Goal: Task Accomplishment & Management: Use online tool/utility

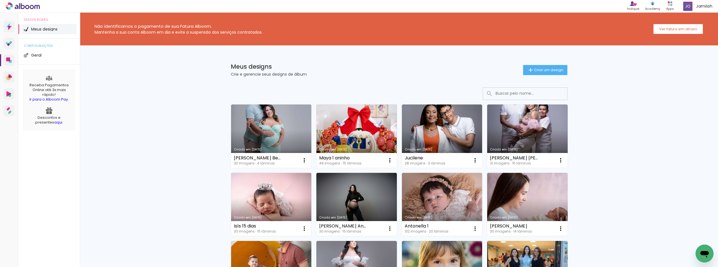
click at [338, 129] on link "Criado em [DATE]" at bounding box center [356, 136] width 80 height 63
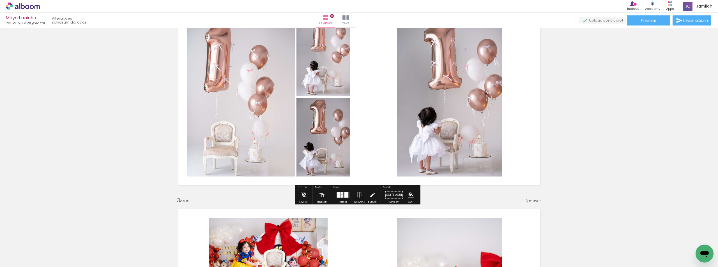
scroll to position [280, 0]
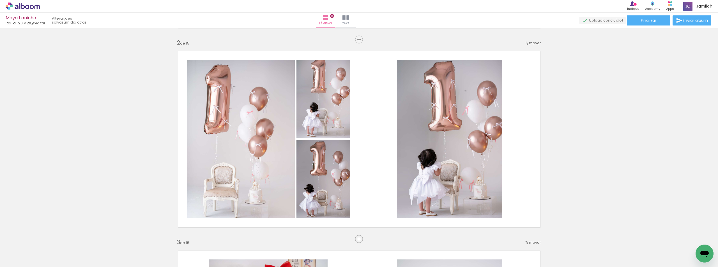
scroll to position [196, 0]
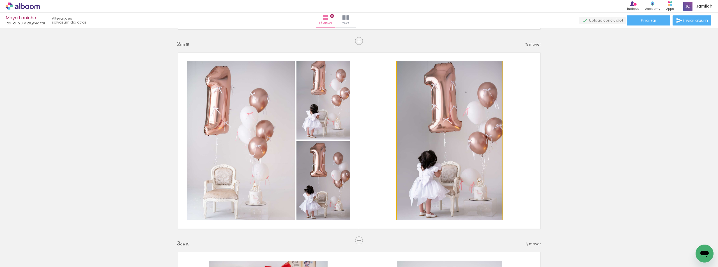
scroll to position [0, 869]
drag, startPoint x: 458, startPoint y: 140, endPoint x: 434, endPoint y: 138, distance: 24.5
drag, startPoint x: 455, startPoint y: 143, endPoint x: 448, endPoint y: 142, distance: 7.4
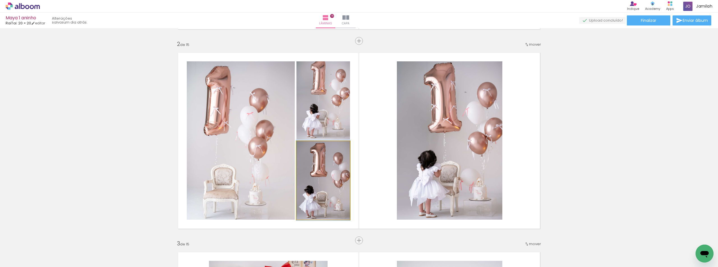
drag, startPoint x: 334, startPoint y: 181, endPoint x: 326, endPoint y: 181, distance: 8.4
drag, startPoint x: 333, startPoint y: 98, endPoint x: 320, endPoint y: 110, distance: 17.7
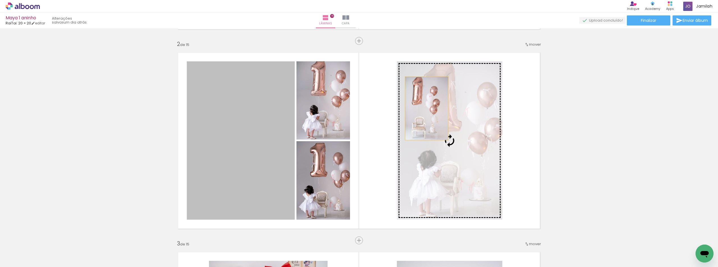
drag, startPoint x: 208, startPoint y: 129, endPoint x: 425, endPoint y: 109, distance: 218.0
click at [0, 0] on slot at bounding box center [0, 0] width 0 height 0
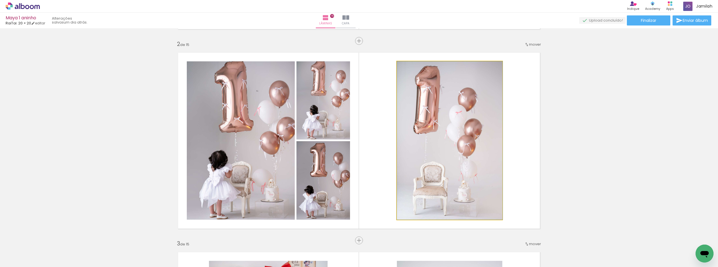
drag, startPoint x: 447, startPoint y: 130, endPoint x: 462, endPoint y: 131, distance: 15.2
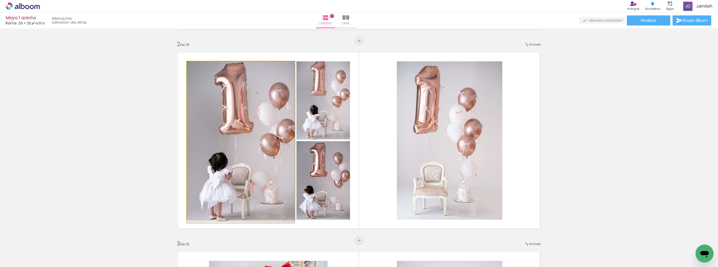
drag, startPoint x: 252, startPoint y: 177, endPoint x: 240, endPoint y: 183, distance: 13.6
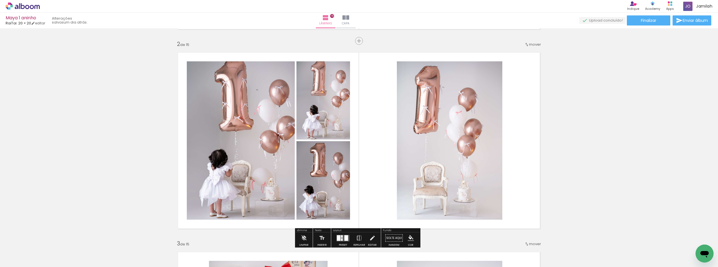
click at [410, 178] on quentale-layouter at bounding box center [358, 141] width 371 height 186
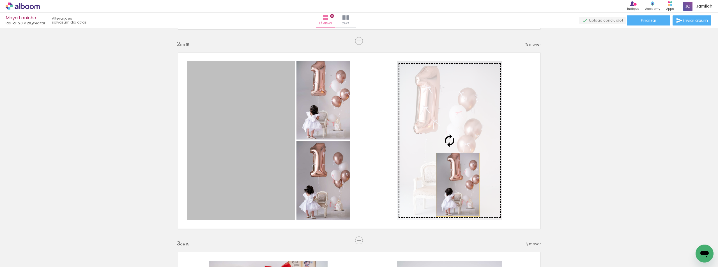
drag, startPoint x: 204, startPoint y: 194, endPoint x: 454, endPoint y: 185, distance: 250.0
click at [0, 0] on slot at bounding box center [0, 0] width 0 height 0
click at [456, 185] on quentale-photo at bounding box center [449, 140] width 105 height 158
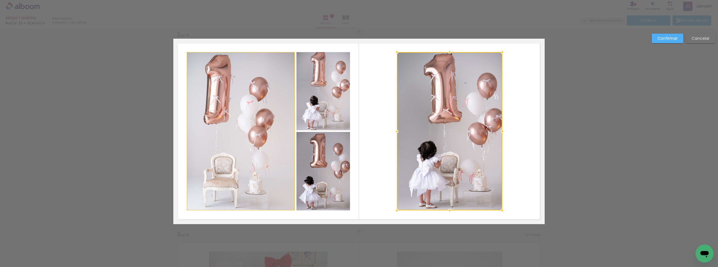
scroll to position [207, 0]
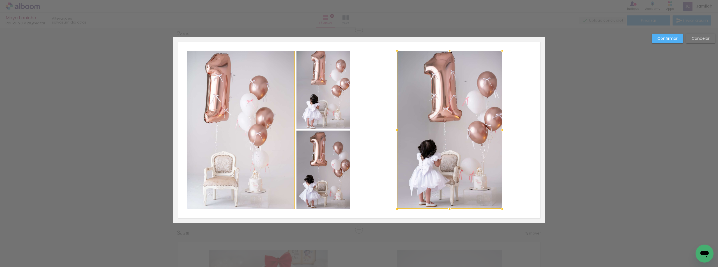
click at [696, 45] on div "Confirmar Cancelar" at bounding box center [682, 41] width 66 height 14
click at [0, 0] on slot "Cancelar" at bounding box center [0, 0] width 0 height 0
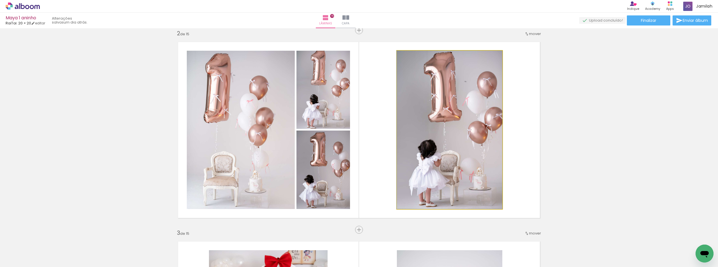
drag, startPoint x: 434, startPoint y: 125, endPoint x: 418, endPoint y: 119, distance: 16.8
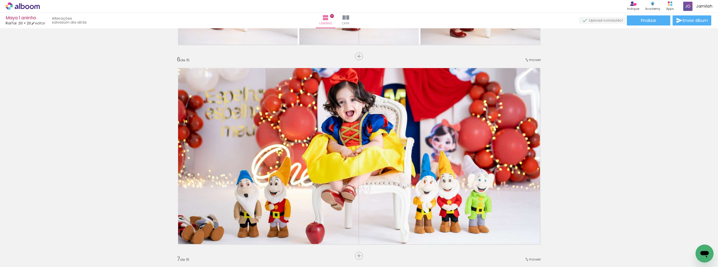
scroll to position [992, 0]
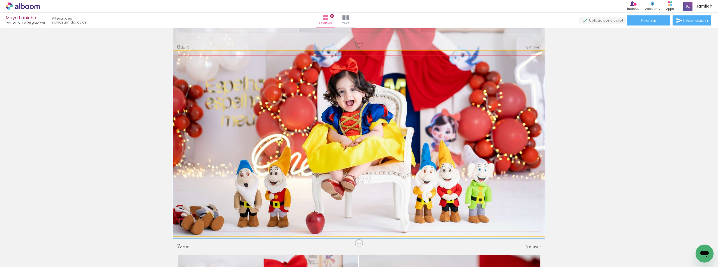
drag, startPoint x: 502, startPoint y: 139, endPoint x: 500, endPoint y: 142, distance: 3.2
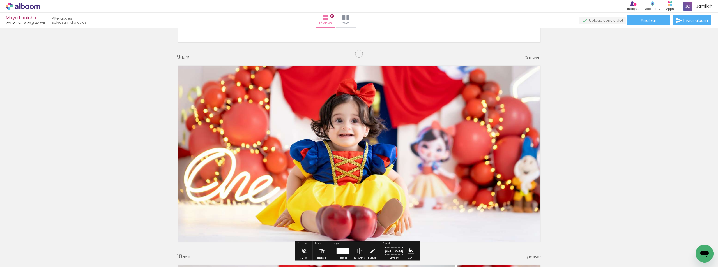
scroll to position [1609, 0]
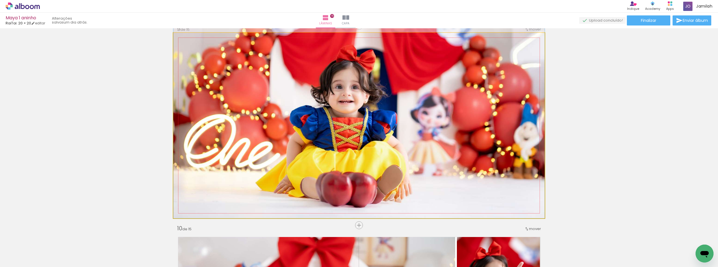
drag, startPoint x: 340, startPoint y: 148, endPoint x: 340, endPoint y: 136, distance: 12.6
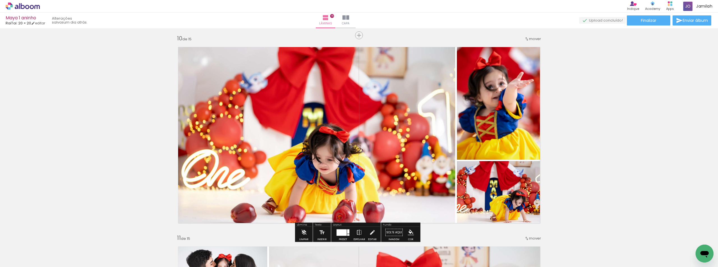
scroll to position [1805, 0]
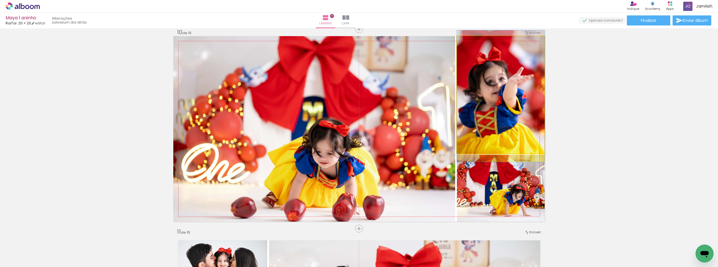
drag, startPoint x: 513, startPoint y: 125, endPoint x: 510, endPoint y: 126, distance: 3.4
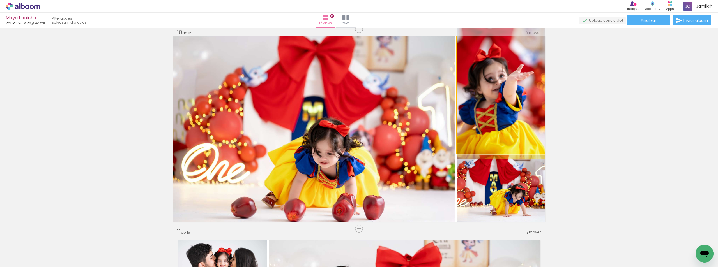
drag, startPoint x: 508, startPoint y: 131, endPoint x: 511, endPoint y: 128, distance: 4.6
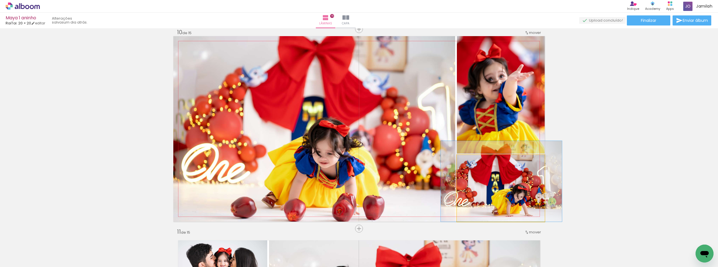
drag, startPoint x: 515, startPoint y: 176, endPoint x: 517, endPoint y: 161, distance: 15.2
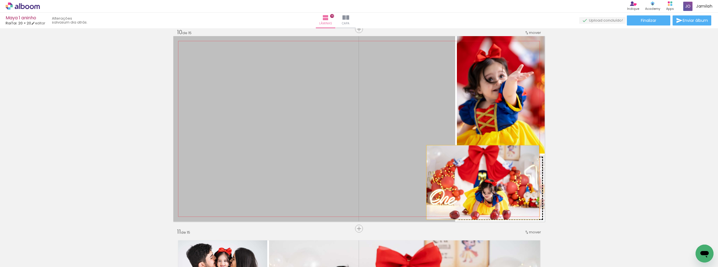
drag, startPoint x: 362, startPoint y: 171, endPoint x: 494, endPoint y: 182, distance: 132.2
click at [0, 0] on slot at bounding box center [0, 0] width 0 height 0
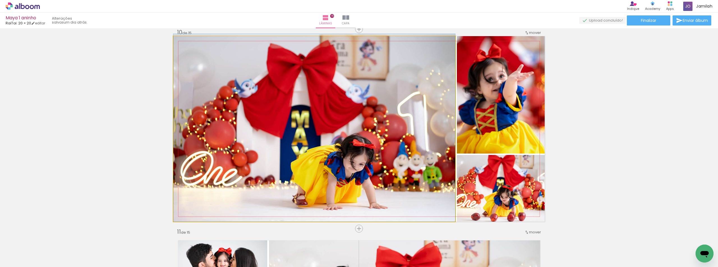
drag, startPoint x: 401, startPoint y: 169, endPoint x: 396, endPoint y: 152, distance: 17.9
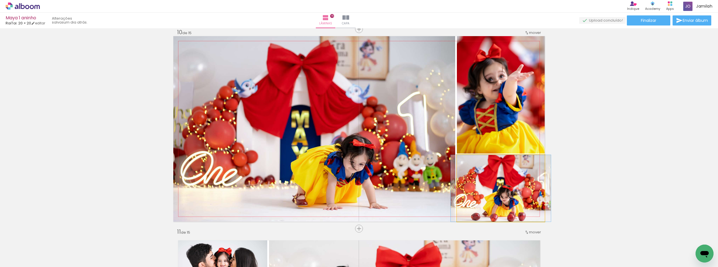
drag, startPoint x: 491, startPoint y: 192, endPoint x: 375, endPoint y: 158, distance: 120.6
click at [0, 0] on slot at bounding box center [0, 0] width 0 height 0
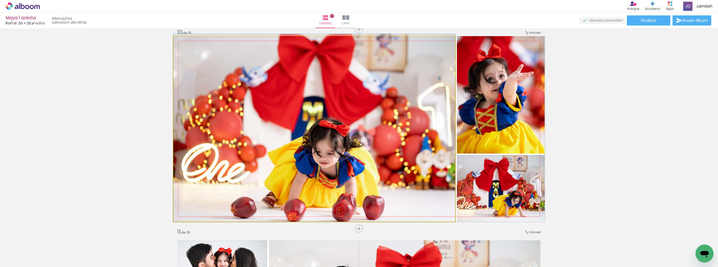
drag, startPoint x: 366, startPoint y: 181, endPoint x: 366, endPoint y: 161, distance: 20.2
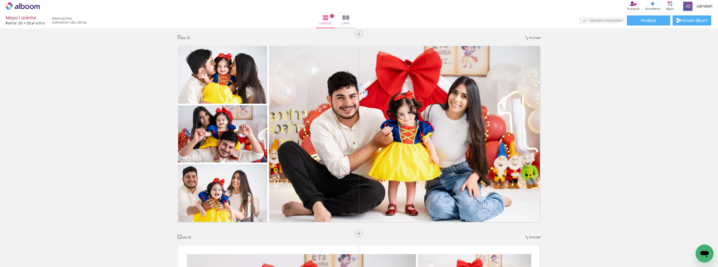
scroll to position [1974, 0]
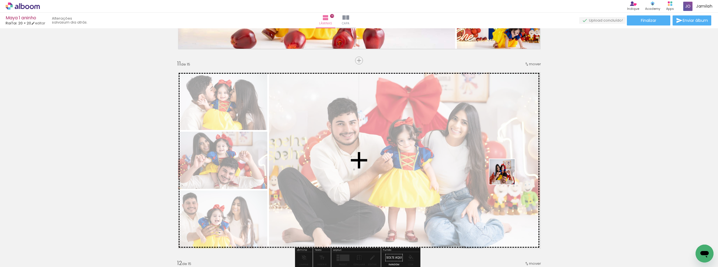
drag, startPoint x: 535, startPoint y: 242, endPoint x: 506, endPoint y: 176, distance: 71.9
click at [506, 176] on quentale-workspace at bounding box center [359, 133] width 718 height 267
click at [506, 176] on div at bounding box center [408, 161] width 278 height 186
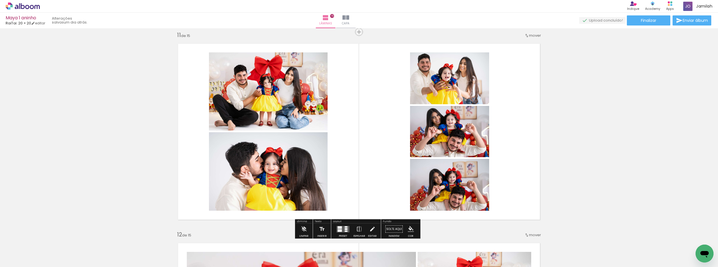
scroll to position [2030, 0]
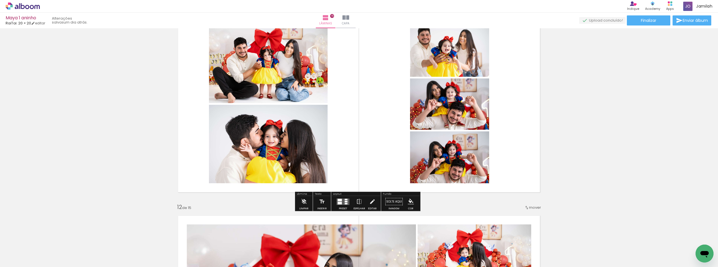
click at [338, 199] on div at bounding box center [340, 200] width 4 height 3
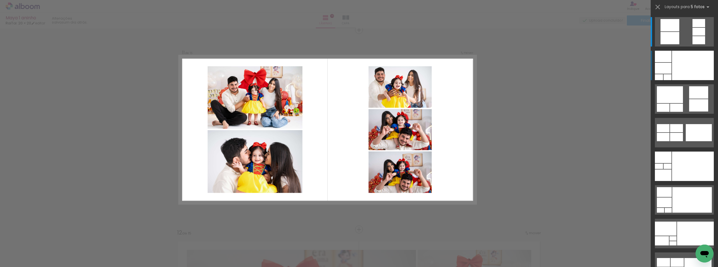
scroll to position [2004, 0]
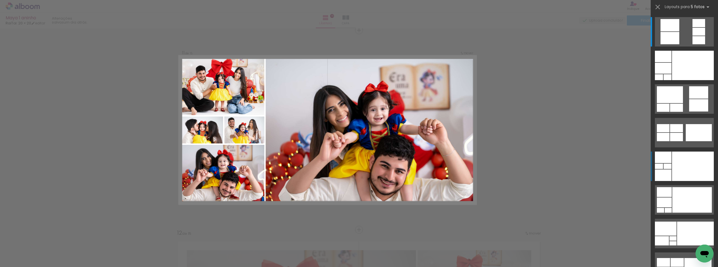
click at [692, 161] on div at bounding box center [693, 166] width 42 height 29
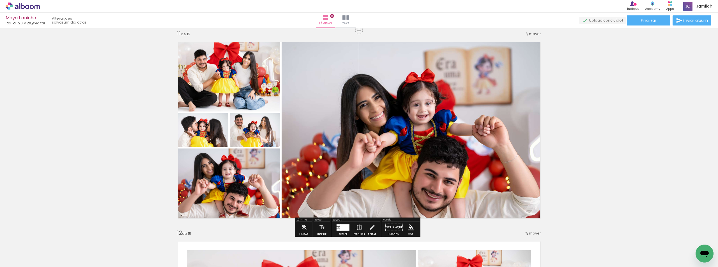
click at [342, 230] on div at bounding box center [344, 227] width 9 height 6
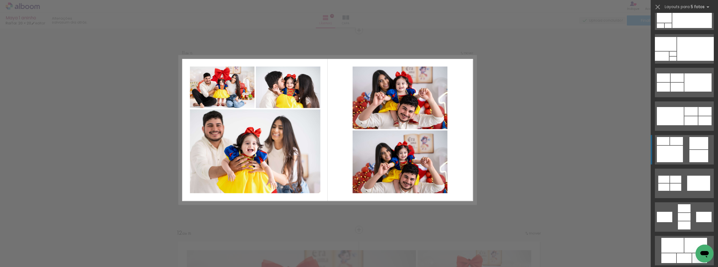
scroll to position [247, 0]
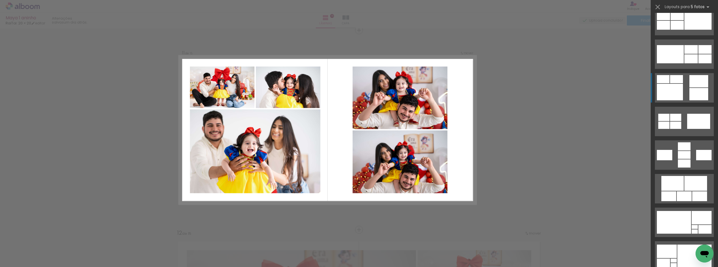
click at [685, 84] on quentale-layouter at bounding box center [684, 87] width 59 height 29
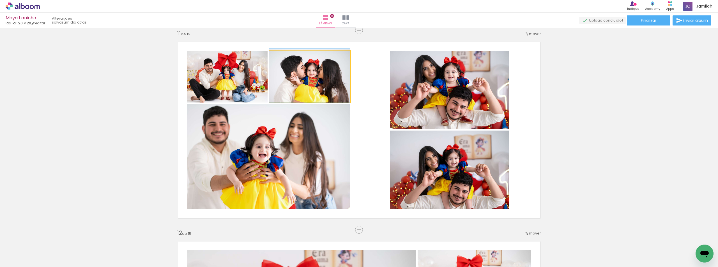
drag, startPoint x: 298, startPoint y: 80, endPoint x: 294, endPoint y: 71, distance: 9.9
drag, startPoint x: 225, startPoint y: 85, endPoint x: 194, endPoint y: 79, distance: 32.3
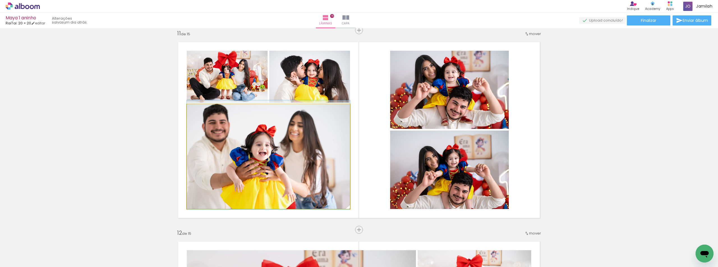
drag, startPoint x: 300, startPoint y: 154, endPoint x: 295, endPoint y: 139, distance: 16.0
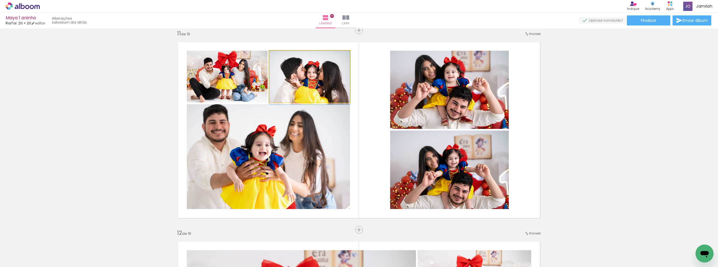
drag, startPoint x: 328, startPoint y: 83, endPoint x: 280, endPoint y: 141, distance: 74.7
click at [0, 0] on slot at bounding box center [0, 0] width 0 height 0
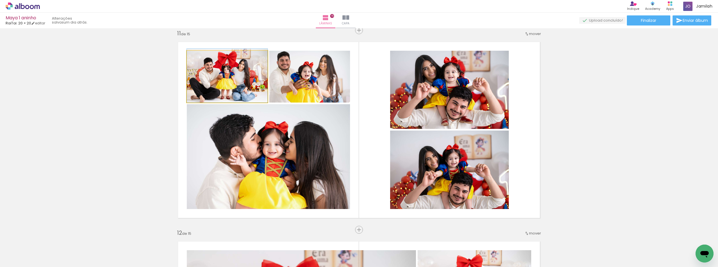
drag, startPoint x: 232, startPoint y: 93, endPoint x: 268, endPoint y: 146, distance: 63.7
click at [0, 0] on slot at bounding box center [0, 0] width 0 height 0
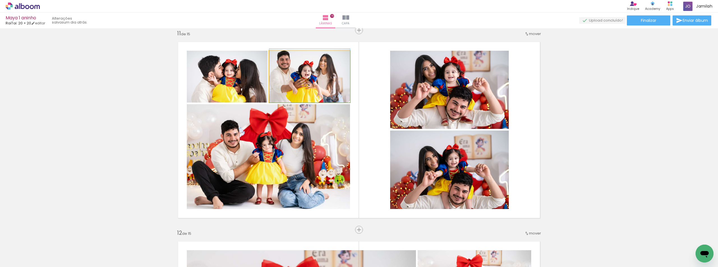
drag, startPoint x: 327, startPoint y: 80, endPoint x: 330, endPoint y: 80, distance: 2.8
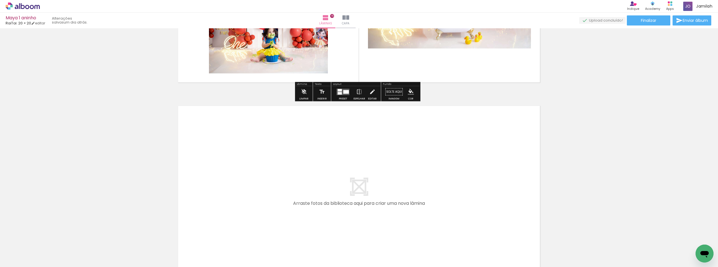
scroll to position [2872, 0]
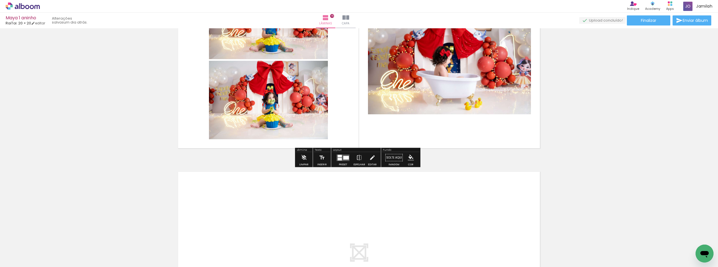
click at [656, 14] on div "Maya 1 aninho RaiTai: 20 × 20 editar um dia atrás. Lâminas 15 Capa Finalizar En…" at bounding box center [359, 14] width 718 height 28
click at [655, 17] on paper-button "Finalizar" at bounding box center [648, 20] width 43 height 10
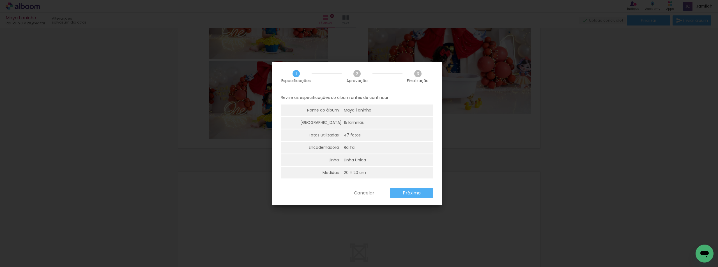
drag, startPoint x: 407, startPoint y: 187, endPoint x: 410, endPoint y: 197, distance: 10.1
click at [407, 187] on div "Revise as especificações do álbum antes de continuar Nome do álbum: Maya 1 anin…" at bounding box center [356, 139] width 169 height 97
click at [410, 197] on paper-button "Próximo" at bounding box center [411, 193] width 43 height 10
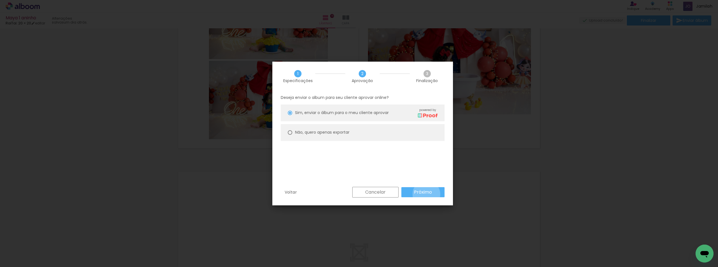
click at [0, 0] on slot "Próximo" at bounding box center [0, 0] width 0 height 0
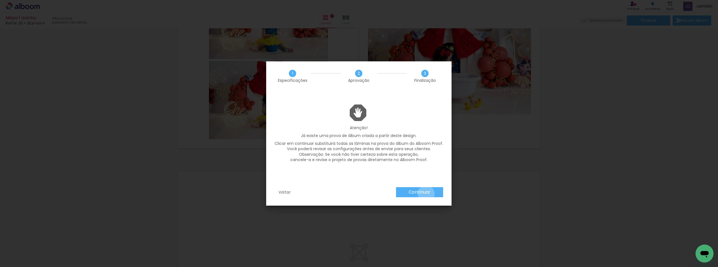
click at [0, 0] on slot "Continuar" at bounding box center [0, 0] width 0 height 0
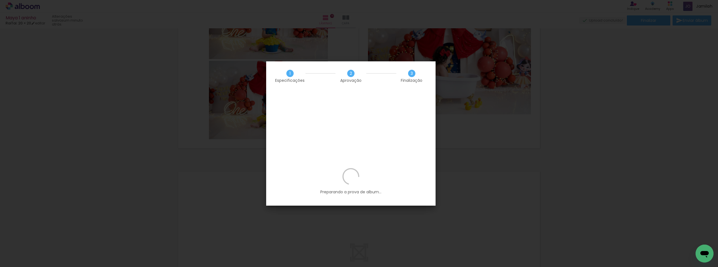
scroll to position [0, 869]
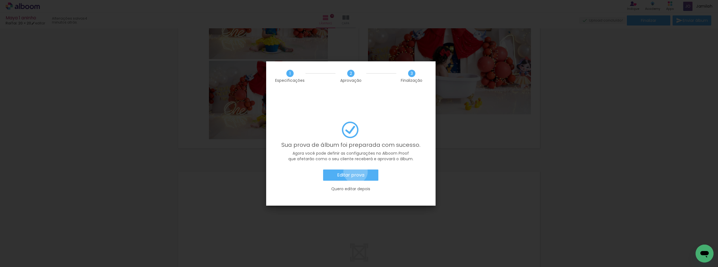
click at [356, 170] on paper-button "Editar prova" at bounding box center [350, 175] width 55 height 11
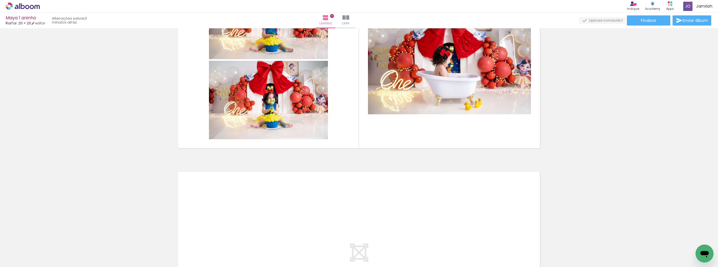
scroll to position [0, 869]
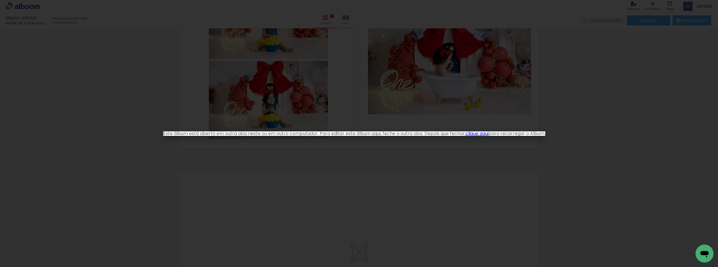
click at [265, 151] on iron-overlay-backdrop at bounding box center [359, 133] width 718 height 267
click at [482, 135] on link "clique aqui" at bounding box center [476, 133] width 23 height 6
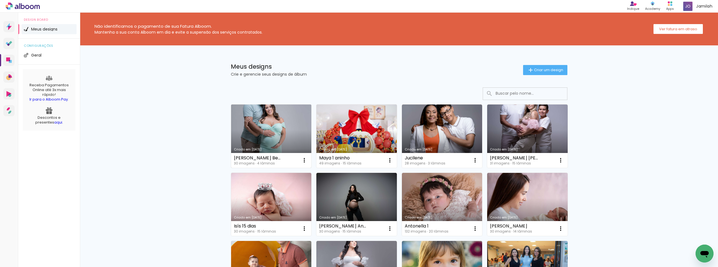
click at [264, 128] on link "Criado em [DATE]" at bounding box center [271, 136] width 80 height 63
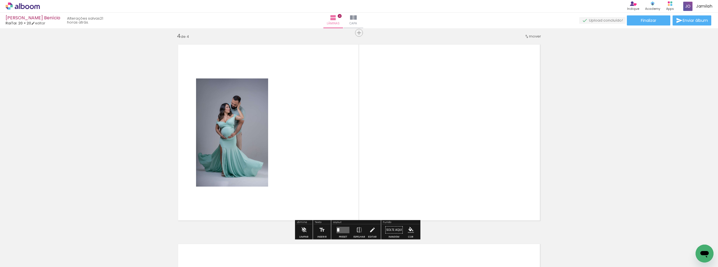
scroll to position [536, 0]
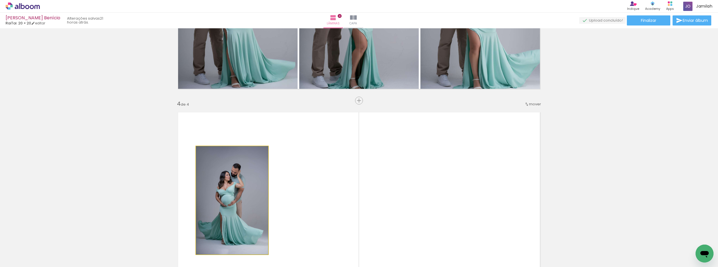
drag, startPoint x: 260, startPoint y: 181, endPoint x: 65, endPoint y: 184, distance: 194.9
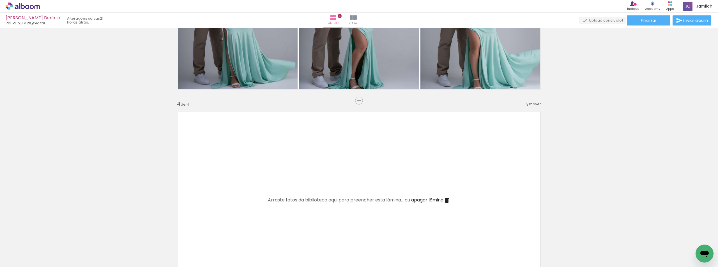
click at [425, 199] on span "apagar lâmina" at bounding box center [427, 200] width 32 height 6
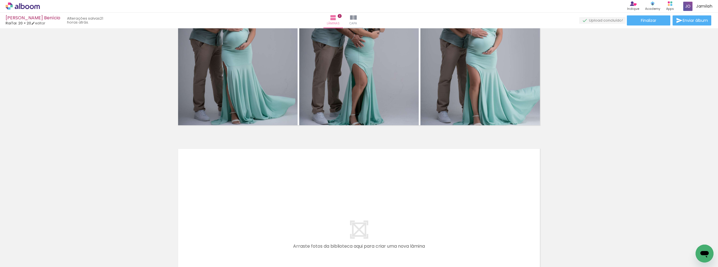
scroll to position [424, 0]
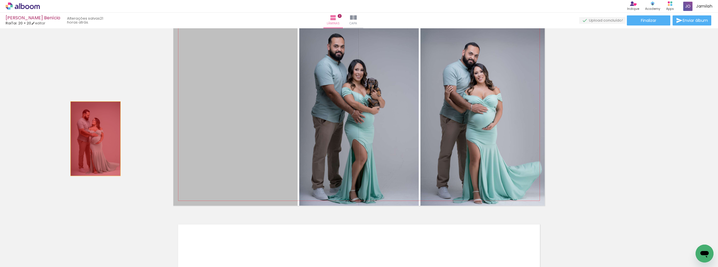
drag, startPoint x: 195, startPoint y: 124, endPoint x: 93, endPoint y: 139, distance: 103.1
click at [93, 139] on div "Inserir lâmina 1 de 3 Inserir lâmina 2 de 3 Inserir lâmina 3 de 3" at bounding box center [359, 6] width 718 height 799
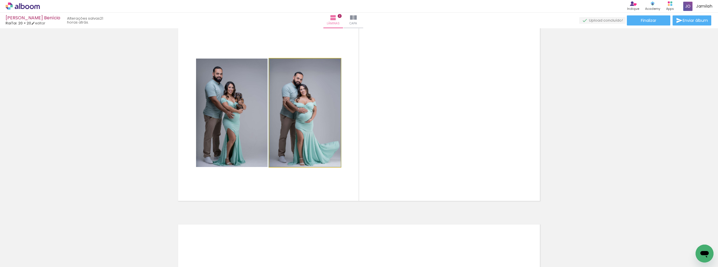
drag, startPoint x: 272, startPoint y: 119, endPoint x: 213, endPoint y: 119, distance: 59.7
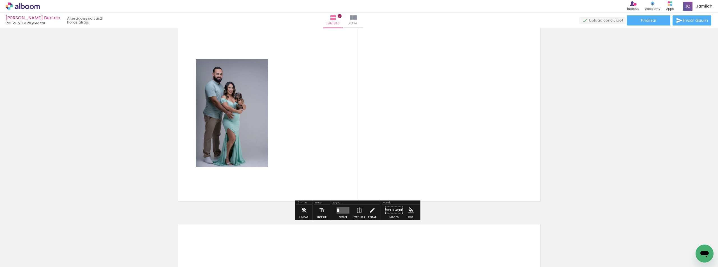
drag, startPoint x: 237, startPoint y: 120, endPoint x: 58, endPoint y: 155, distance: 182.3
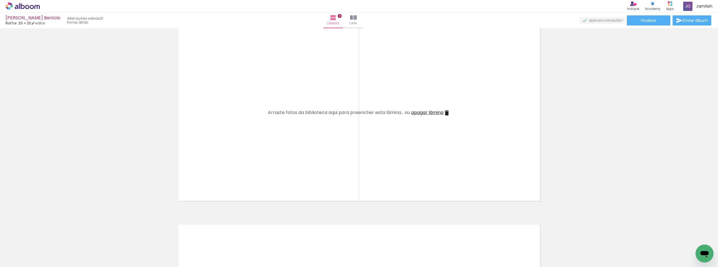
click at [443, 110] on span "apagar lâmina" at bounding box center [427, 112] width 32 height 6
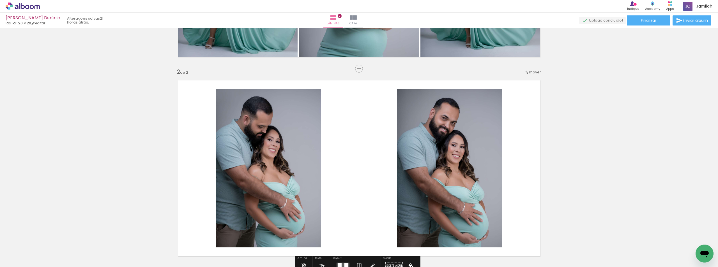
scroll to position [84, 0]
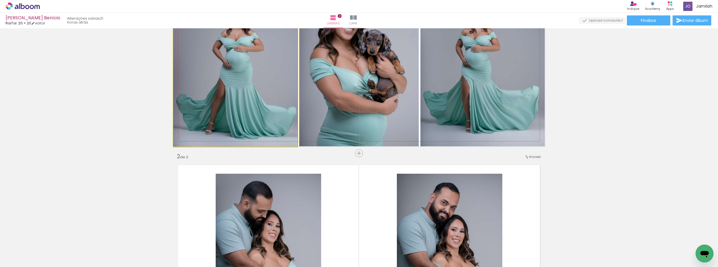
drag, startPoint x: 263, startPoint y: 127, endPoint x: 273, endPoint y: 123, distance: 10.6
click at [145, 146] on div "Inserir lâmina 1 de 2 Inserir lâmina 2 de 2" at bounding box center [359, 245] width 718 height 599
click at [144, 146] on div "Inserir lâmina 1 de 2 Inserir lâmina 2 de 2" at bounding box center [359, 245] width 718 height 599
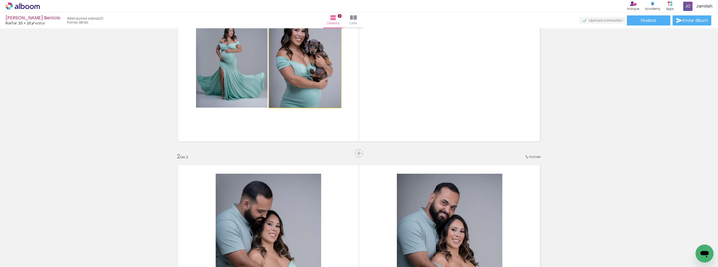
drag, startPoint x: 324, startPoint y: 94, endPoint x: 160, endPoint y: 100, distance: 165.0
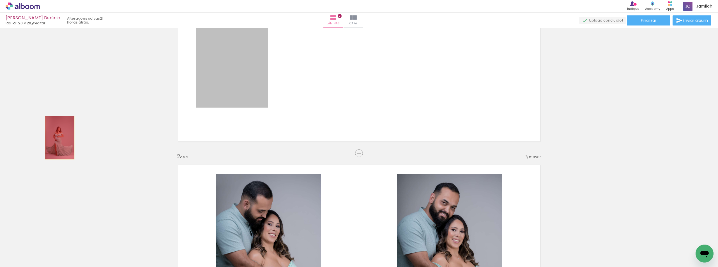
drag, startPoint x: 203, startPoint y: 80, endPoint x: 57, endPoint y: 138, distance: 156.3
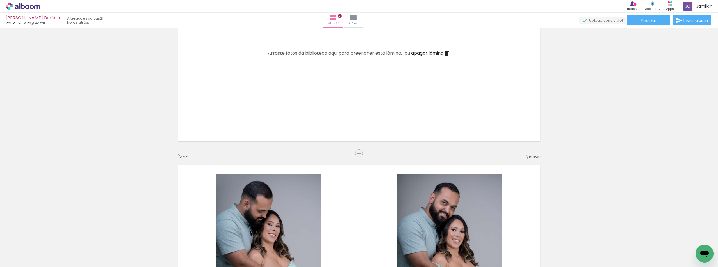
click at [438, 55] on span "apagar lâmina" at bounding box center [427, 53] width 32 height 6
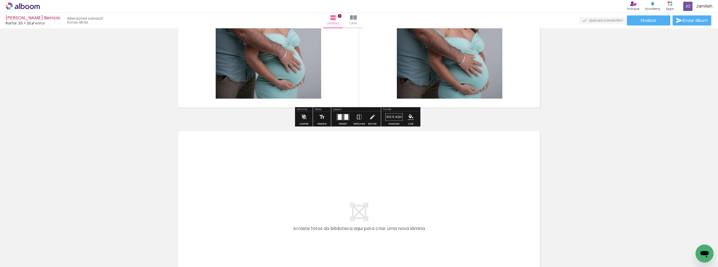
scroll to position [56, 0]
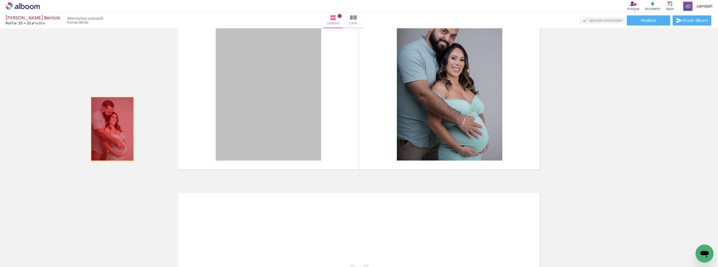
drag, startPoint x: 110, startPoint y: 129, endPoint x: 186, endPoint y: 107, distance: 78.7
click at [20, 134] on div "Inserir lâmina 1 de 1" at bounding box center [359, 174] width 718 height 400
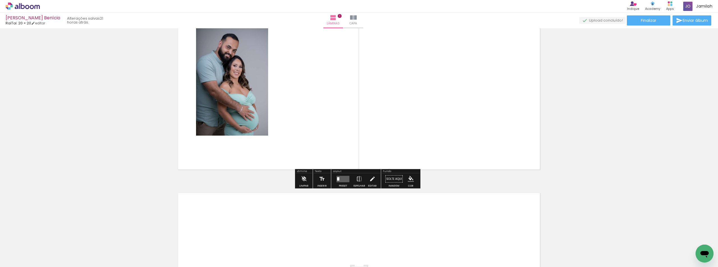
drag, startPoint x: 95, startPoint y: 112, endPoint x: 129, endPoint y: 100, distance: 36.0
click at [73, 116] on div "Inserir lâmina 1 de 1" at bounding box center [359, 174] width 718 height 400
drag, startPoint x: 222, startPoint y: 85, endPoint x: 55, endPoint y: 107, distance: 169.1
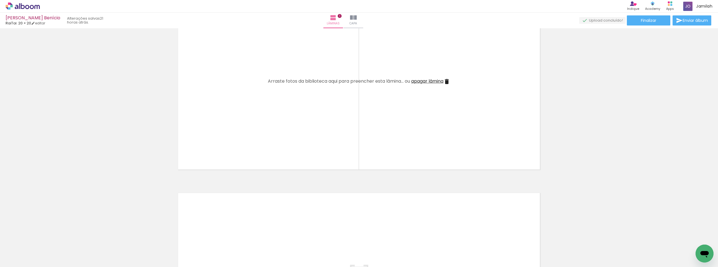
click at [416, 80] on span "apagar lâmina" at bounding box center [427, 81] width 32 height 6
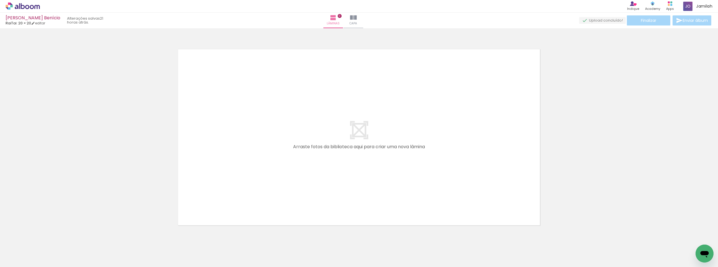
scroll to position [0, 0]
drag, startPoint x: 244, startPoint y: 247, endPoint x: 269, endPoint y: 183, distance: 68.9
click at [269, 183] on quentale-workspace at bounding box center [359, 133] width 718 height 267
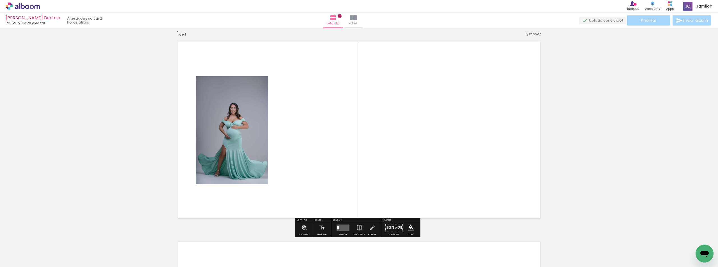
scroll to position [7, 0]
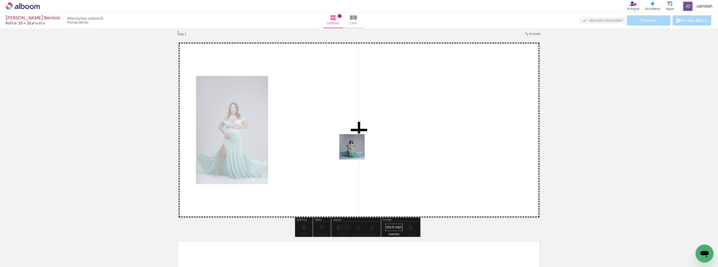
drag, startPoint x: 282, startPoint y: 251, endPoint x: 356, endPoint y: 151, distance: 124.2
click at [356, 151] on quentale-workspace at bounding box center [359, 133] width 718 height 267
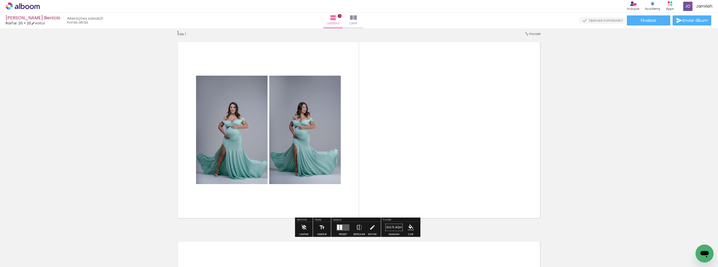
click at [337, 225] on div at bounding box center [338, 227] width 2 height 5
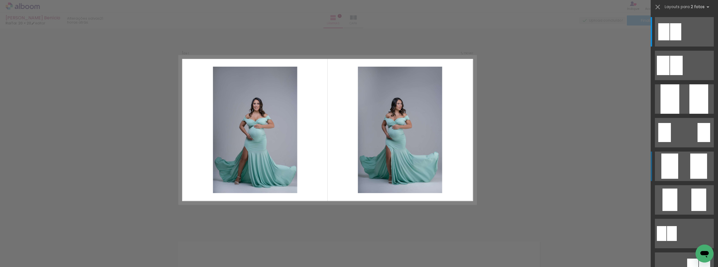
click at [669, 170] on div at bounding box center [669, 166] width 17 height 25
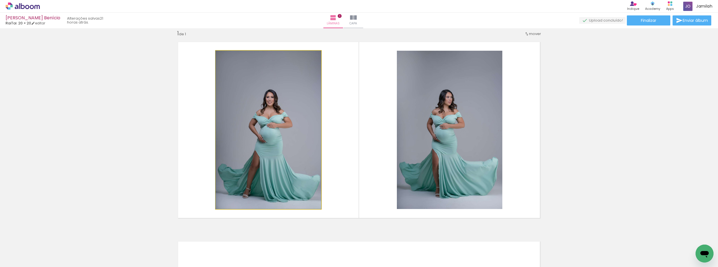
drag, startPoint x: 253, startPoint y: 133, endPoint x: 238, endPoint y: 123, distance: 18.2
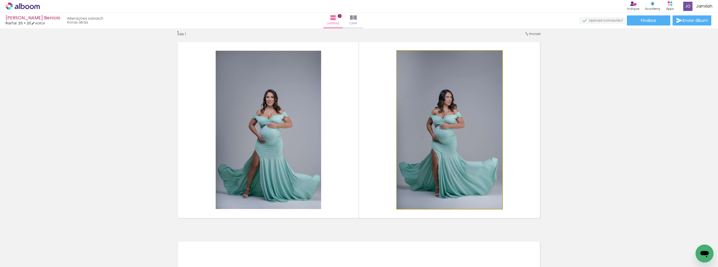
drag, startPoint x: 491, startPoint y: 156, endPoint x: 484, endPoint y: 146, distance: 12.3
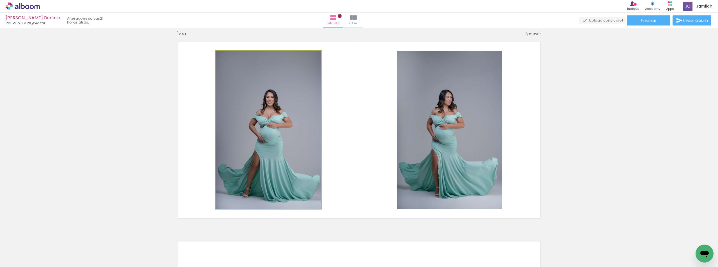
drag, startPoint x: 279, startPoint y: 143, endPoint x: 254, endPoint y: 130, distance: 27.7
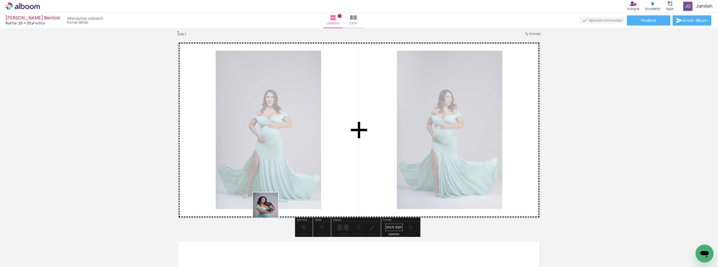
drag, startPoint x: 222, startPoint y: 243, endPoint x: 355, endPoint y: 224, distance: 134.3
click at [351, 175] on quentale-workspace at bounding box center [359, 133] width 718 height 267
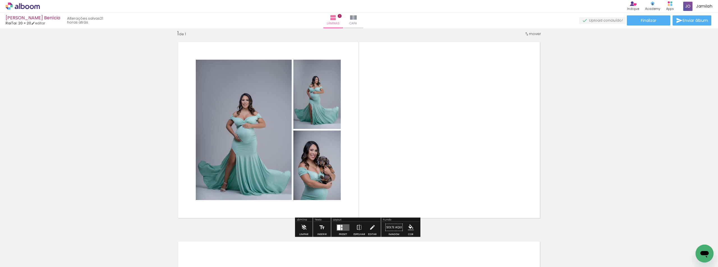
click at [343, 225] on quentale-layouter at bounding box center [343, 227] width 13 height 6
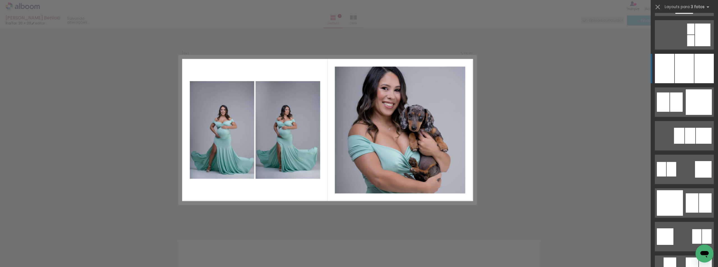
scroll to position [505, 0]
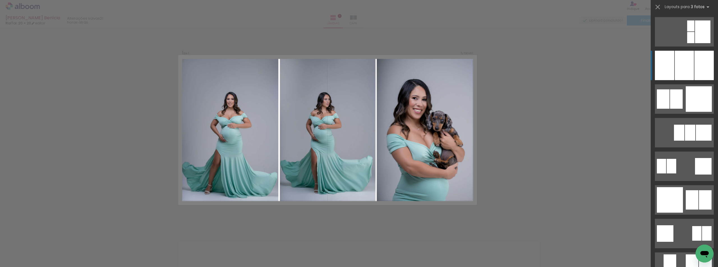
click at [676, 61] on div at bounding box center [684, 65] width 19 height 29
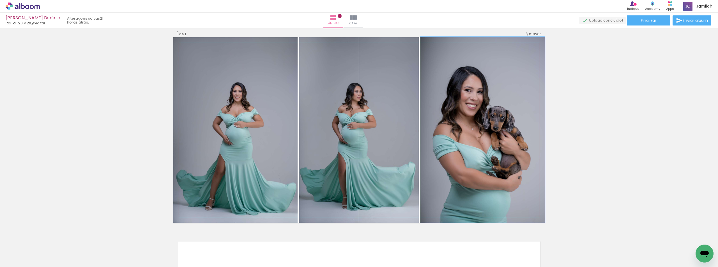
drag, startPoint x: 430, startPoint y: 111, endPoint x: 308, endPoint y: 91, distance: 124.1
click at [0, 0] on slot at bounding box center [0, 0] width 0 height 0
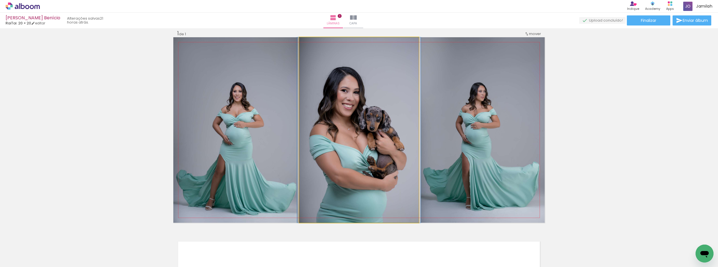
drag, startPoint x: 346, startPoint y: 112, endPoint x: 347, endPoint y: 101, distance: 11.9
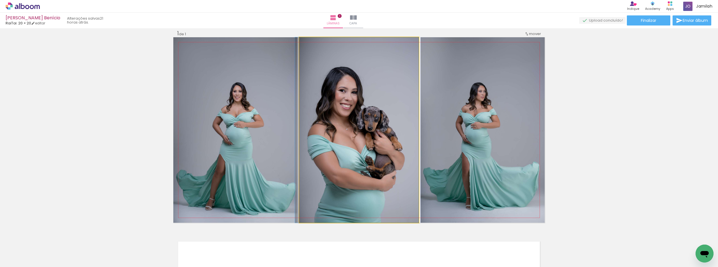
drag, startPoint x: 355, startPoint y: 108, endPoint x: 350, endPoint y: 89, distance: 19.0
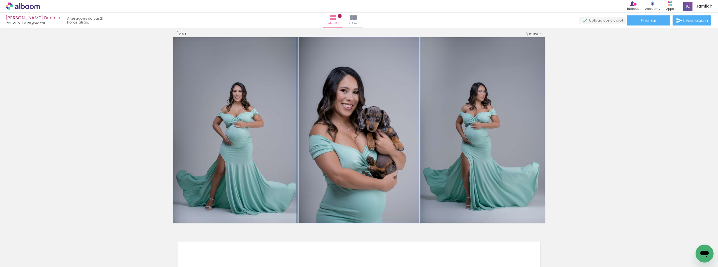
drag, startPoint x: 352, startPoint y: 110, endPoint x: 353, endPoint y: 105, distance: 5.4
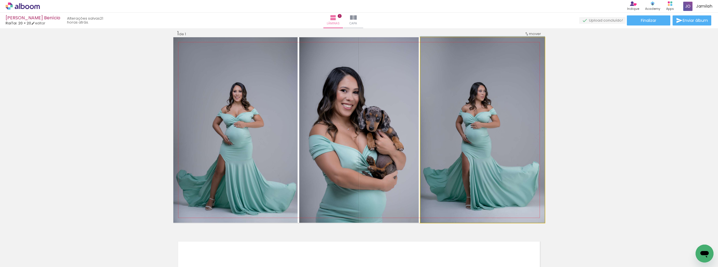
drag, startPoint x: 455, startPoint y: 118, endPoint x: 444, endPoint y: 111, distance: 13.1
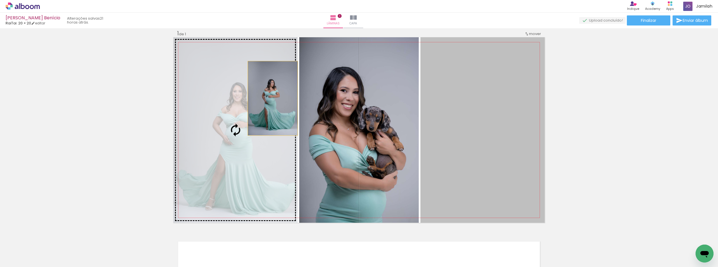
drag, startPoint x: 512, startPoint y: 125, endPoint x: 270, endPoint y: 98, distance: 243.5
click at [0, 0] on slot at bounding box center [0, 0] width 0 height 0
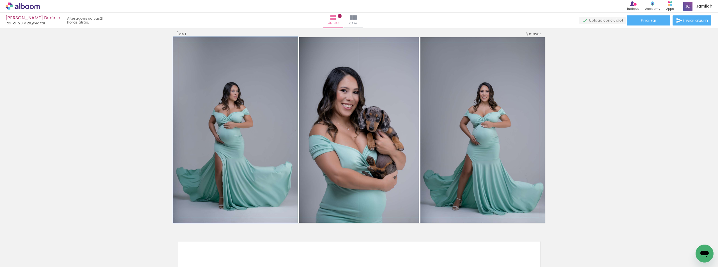
drag, startPoint x: 273, startPoint y: 111, endPoint x: 283, endPoint y: 91, distance: 22.5
click at [283, 91] on quentale-photo at bounding box center [235, 130] width 124 height 186
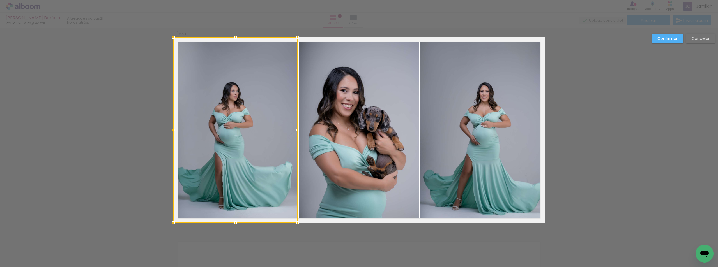
click at [0, 0] on slot "Cancelar" at bounding box center [0, 0] width 0 height 0
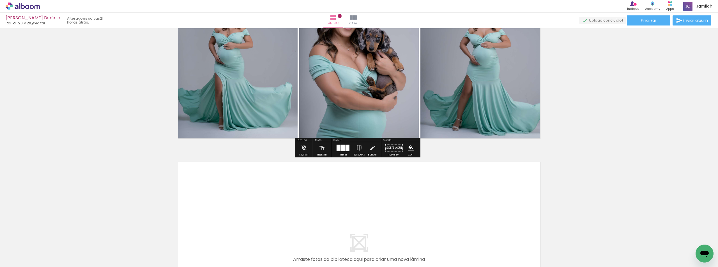
scroll to position [35, 0]
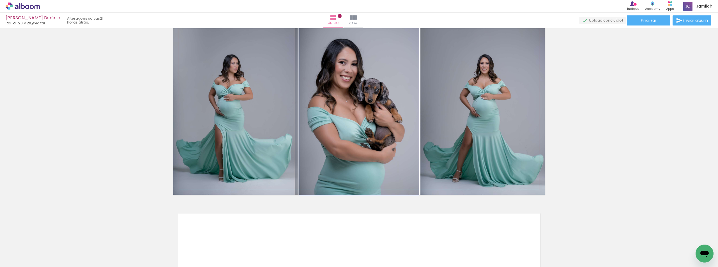
drag, startPoint x: 356, startPoint y: 109, endPoint x: 351, endPoint y: 176, distance: 67.2
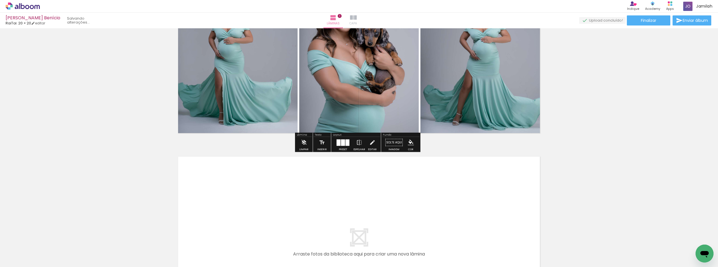
scroll to position [119, 0]
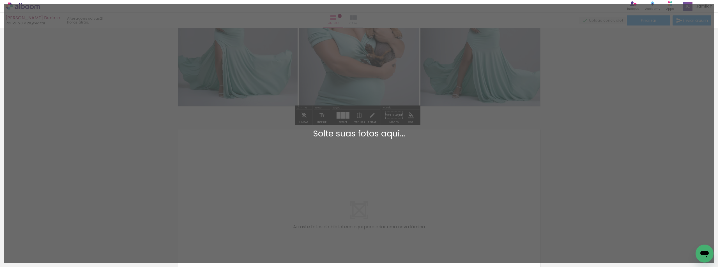
click at [362, 31] on div "Adicionar Fotos Solte suas fotos aqui..." at bounding box center [359, 133] width 710 height 259
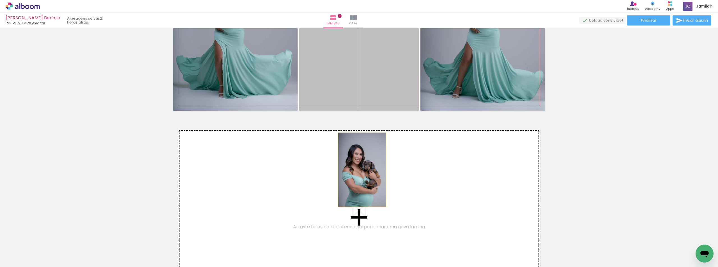
drag, startPoint x: 349, startPoint y: 69, endPoint x: 360, endPoint y: 170, distance: 101.3
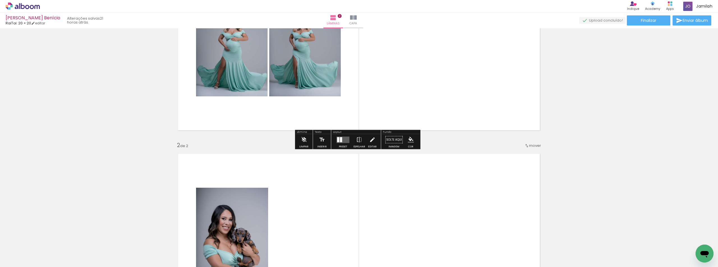
scroll to position [11, 0]
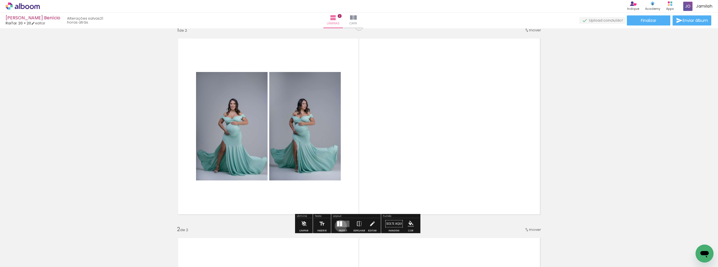
click at [340, 226] on div at bounding box center [341, 223] width 2 height 5
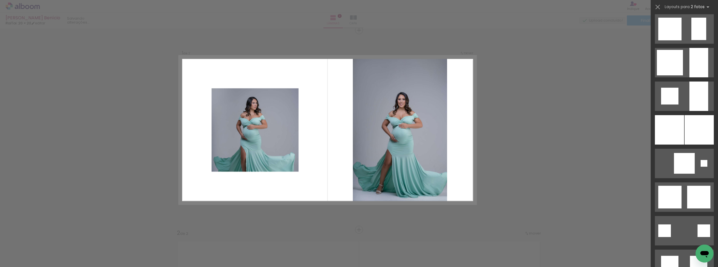
scroll to position [477, 0]
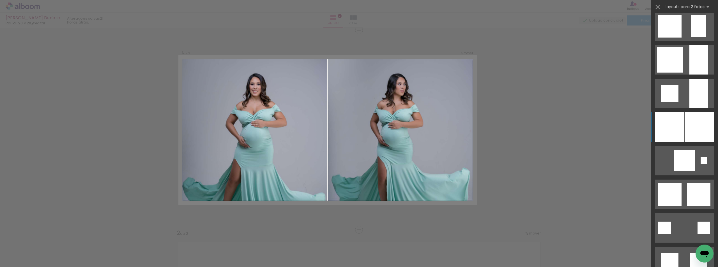
click at [672, 126] on div at bounding box center [669, 126] width 29 height 29
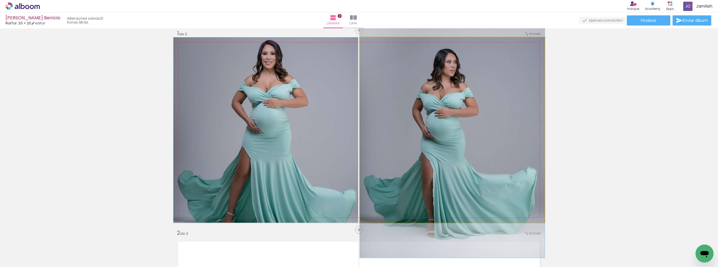
drag, startPoint x: 477, startPoint y: 125, endPoint x: 479, endPoint y: 107, distance: 18.6
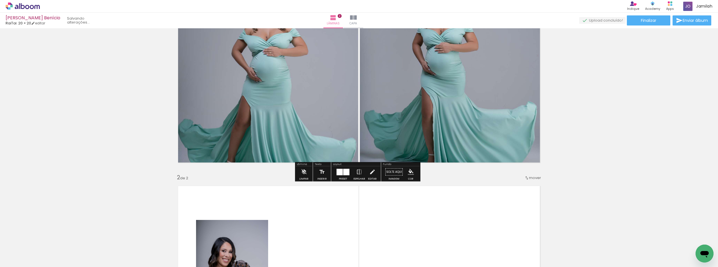
scroll to position [63, 0]
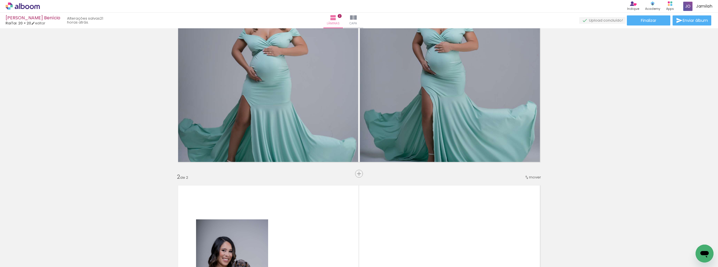
drag, startPoint x: 235, startPoint y: 225, endPoint x: 248, endPoint y: 218, distance: 15.4
drag, startPoint x: 270, startPoint y: 223, endPoint x: 271, endPoint y: 218, distance: 5.5
drag, startPoint x: 266, startPoint y: 220, endPoint x: 344, endPoint y: 161, distance: 98.0
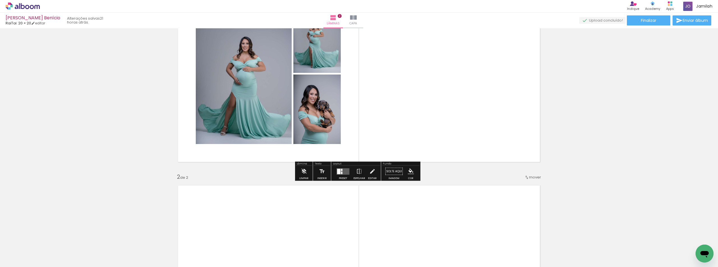
click at [338, 172] on div at bounding box center [338, 171] width 3 height 5
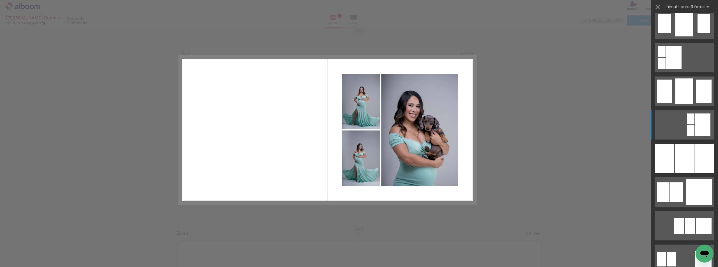
scroll to position [421, 0]
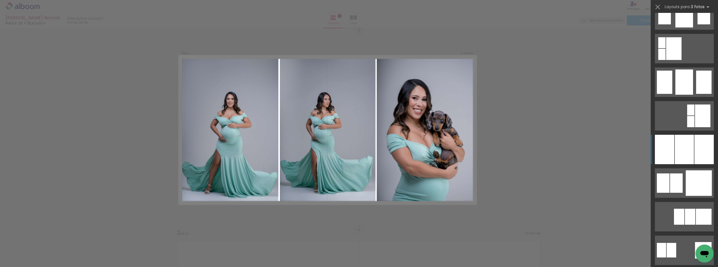
click at [669, 147] on div at bounding box center [664, 149] width 19 height 29
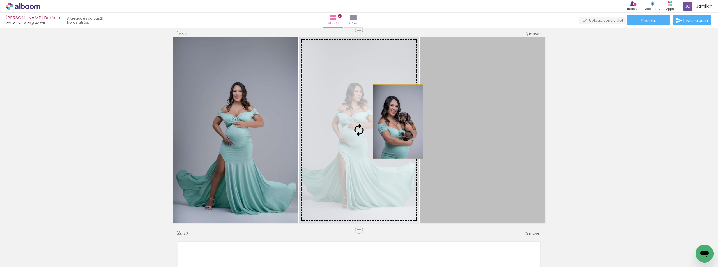
drag, startPoint x: 493, startPoint y: 137, endPoint x: 377, endPoint y: 121, distance: 117.1
click at [0, 0] on slot at bounding box center [0, 0] width 0 height 0
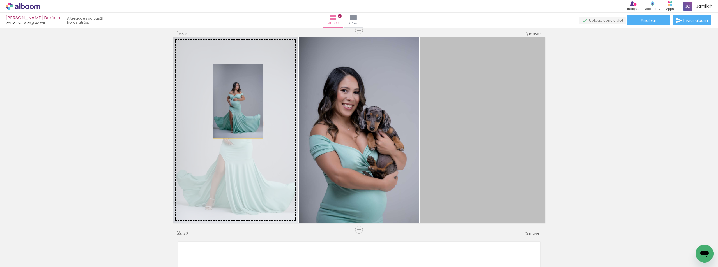
drag, startPoint x: 467, startPoint y: 122, endPoint x: 236, endPoint y: 102, distance: 232.8
click at [0, 0] on slot at bounding box center [0, 0] width 0 height 0
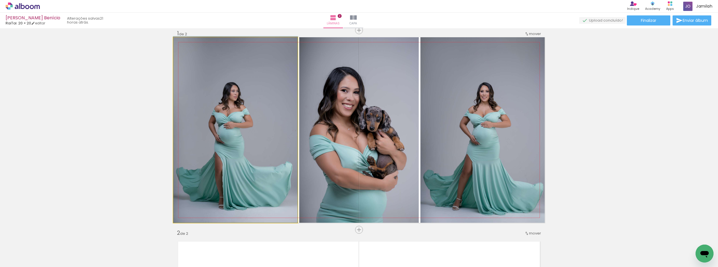
drag, startPoint x: 227, startPoint y: 114, endPoint x: 233, endPoint y: 97, distance: 18.0
click at [233, 98] on quentale-photo at bounding box center [235, 130] width 124 height 186
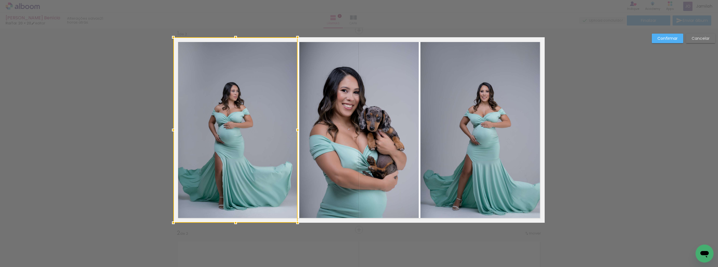
click at [0, 0] on slot "Cancelar" at bounding box center [0, 0] width 0 height 0
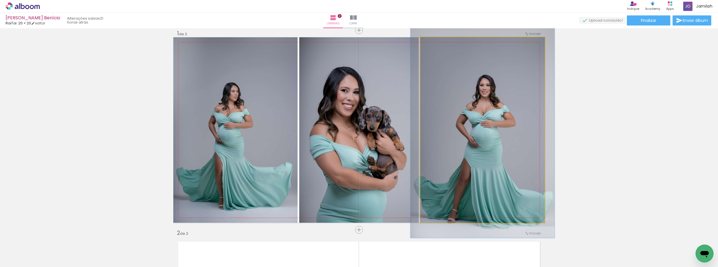
drag, startPoint x: 434, startPoint y: 42, endPoint x: 437, endPoint y: 43, distance: 3.3
click at [437, 43] on div at bounding box center [436, 43] width 9 height 9
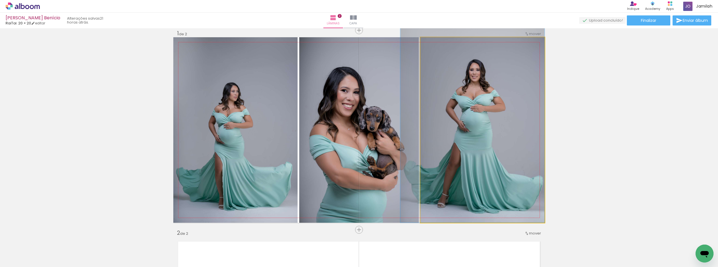
drag, startPoint x: 482, startPoint y: 109, endPoint x: 473, endPoint y: 76, distance: 34.4
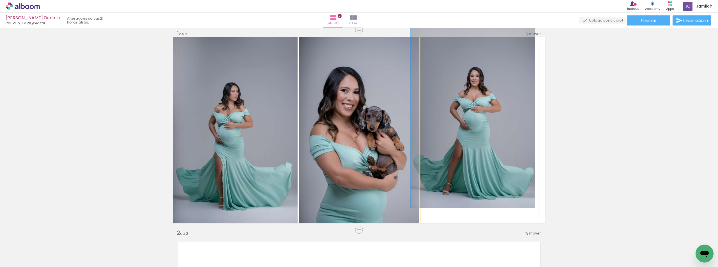
drag, startPoint x: 432, startPoint y: 43, endPoint x: 436, endPoint y: 62, distance: 18.6
type paper-slider "100"
click at [422, 40] on div at bounding box center [441, 43] width 39 height 8
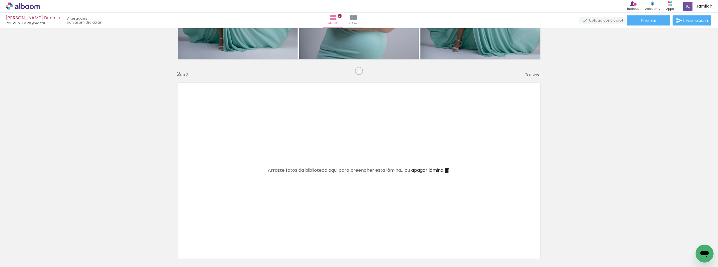
scroll to position [196, 0]
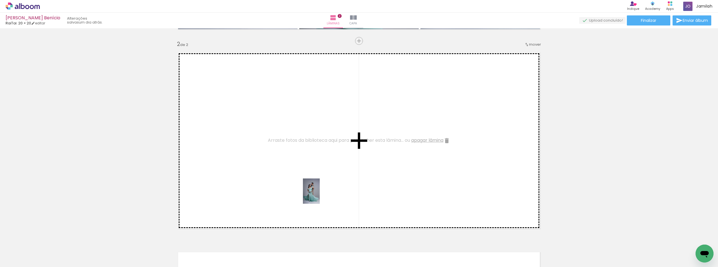
drag, startPoint x: 317, startPoint y: 255, endPoint x: 320, endPoint y: 189, distance: 65.4
click at [320, 190] on quentale-workspace at bounding box center [359, 133] width 718 height 267
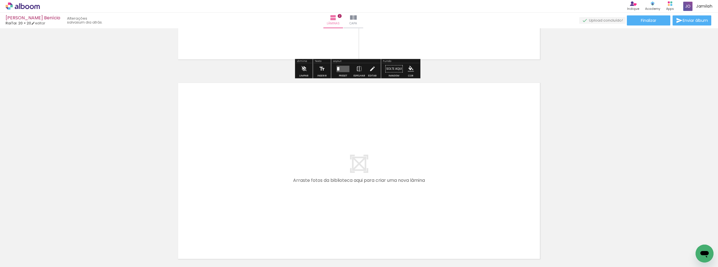
scroll to position [393, 0]
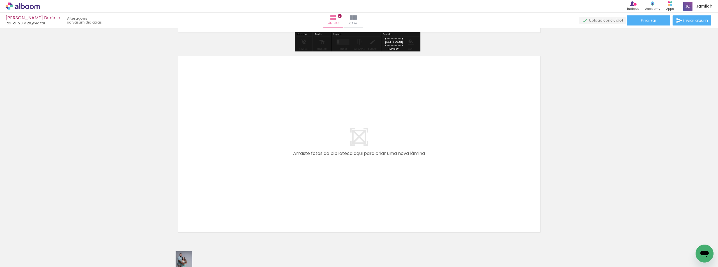
drag, startPoint x: 178, startPoint y: 238, endPoint x: 193, endPoint y: 269, distance: 34.4
click at [193, 267] on html "link( href="../../bower_components/polymer/polymer.html" rel="import" ) picture…" at bounding box center [359, 133] width 718 height 267
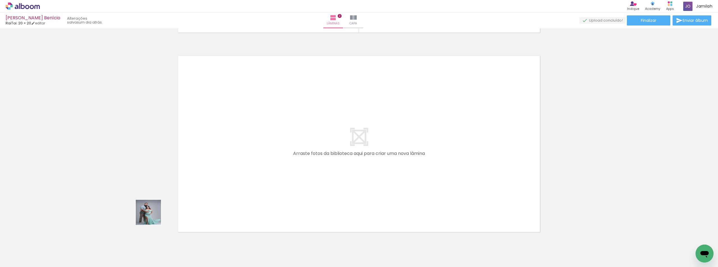
drag, startPoint x: 100, startPoint y: 232, endPoint x: 140, endPoint y: 247, distance: 42.9
click at [290, 172] on quentale-workspace at bounding box center [359, 133] width 718 height 267
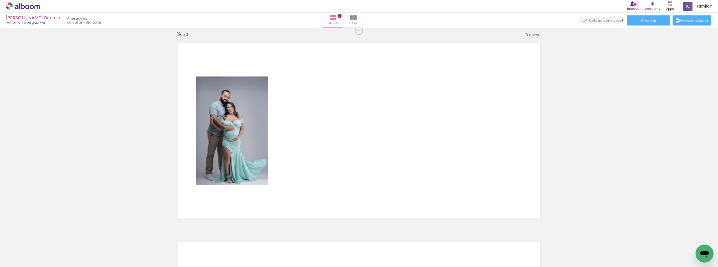
scroll to position [407, 0]
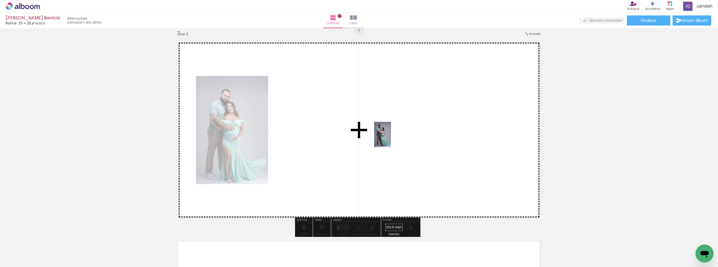
drag, startPoint x: 91, startPoint y: 250, endPoint x: 391, endPoint y: 139, distance: 319.9
click at [391, 139] on quentale-workspace at bounding box center [359, 133] width 718 height 267
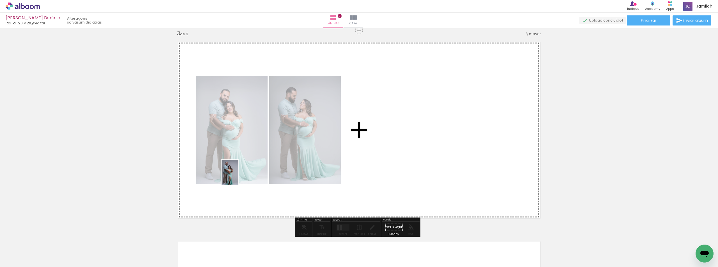
drag, startPoint x: 170, startPoint y: 248, endPoint x: 371, endPoint y: 221, distance: 202.9
click at [272, 165] on quentale-workspace at bounding box center [359, 133] width 718 height 267
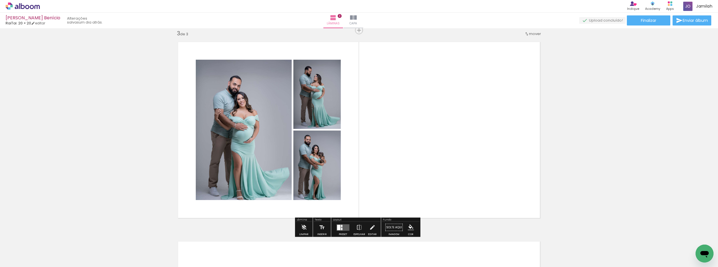
click at [338, 225] on div at bounding box center [338, 227] width 3 height 5
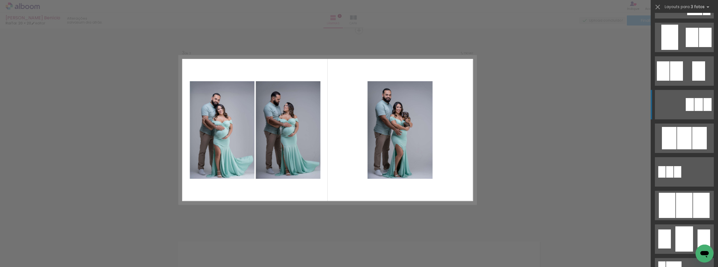
scroll to position [365, 0]
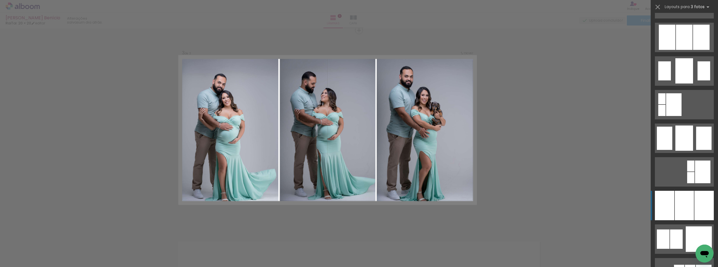
click at [683, 210] on div at bounding box center [684, 205] width 19 height 29
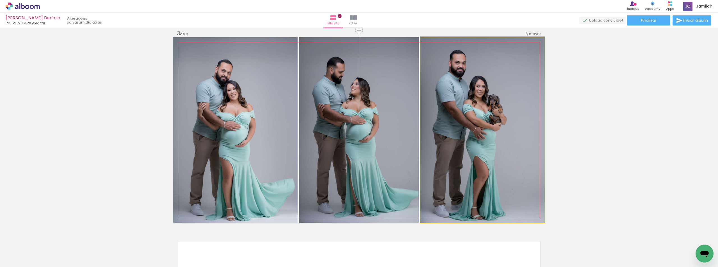
drag, startPoint x: 488, startPoint y: 159, endPoint x: 394, endPoint y: 155, distance: 94.0
click at [0, 0] on slot at bounding box center [0, 0] width 0 height 0
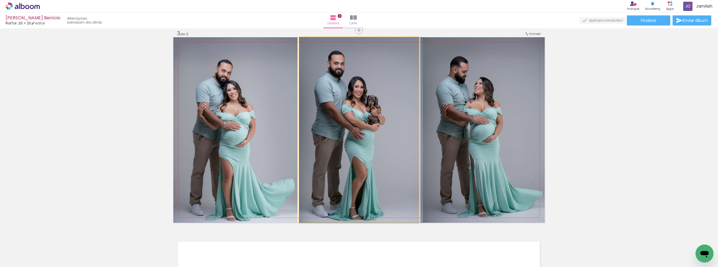
drag, startPoint x: 349, startPoint y: 155, endPoint x: 364, endPoint y: 156, distance: 15.5
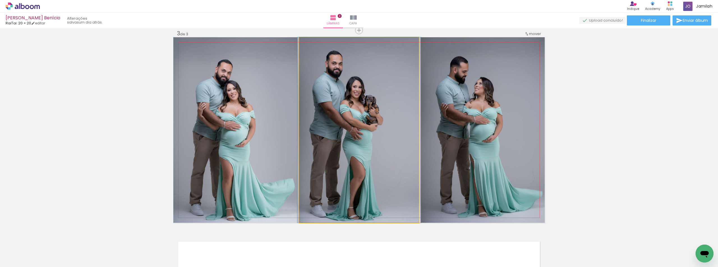
drag, startPoint x: 342, startPoint y: 186, endPoint x: 342, endPoint y: 163, distance: 23.0
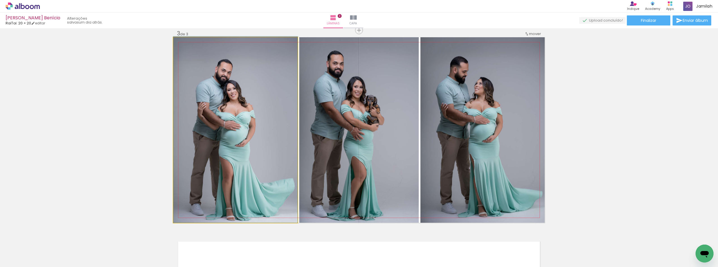
drag, startPoint x: 207, startPoint y: 167, endPoint x: 226, endPoint y: 148, distance: 26.8
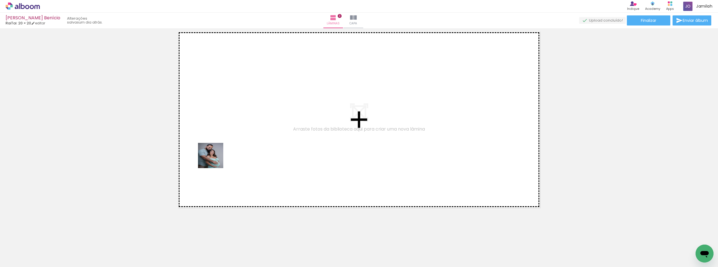
drag, startPoint x: 181, startPoint y: 207, endPoint x: 232, endPoint y: 123, distance: 97.8
click at [232, 123] on quentale-workspace at bounding box center [359, 133] width 718 height 267
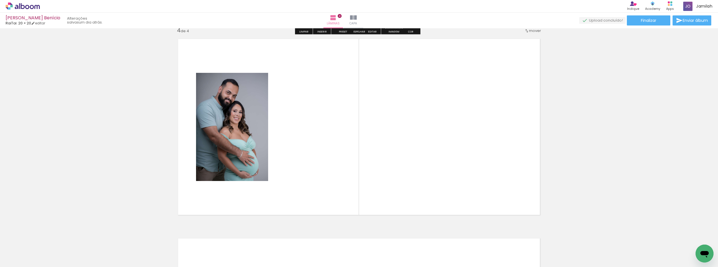
scroll to position [606, 0]
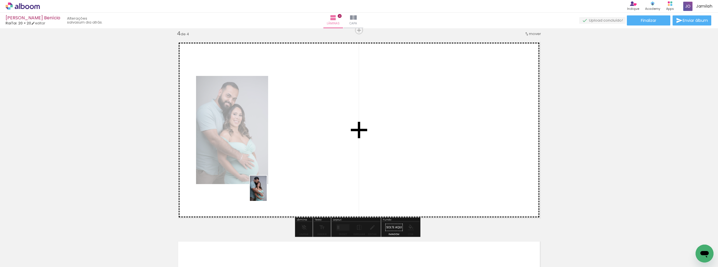
drag, startPoint x: 132, startPoint y: 241, endPoint x: 402, endPoint y: 181, distance: 276.9
click at [416, 161] on quentale-workspace at bounding box center [359, 133] width 718 height 267
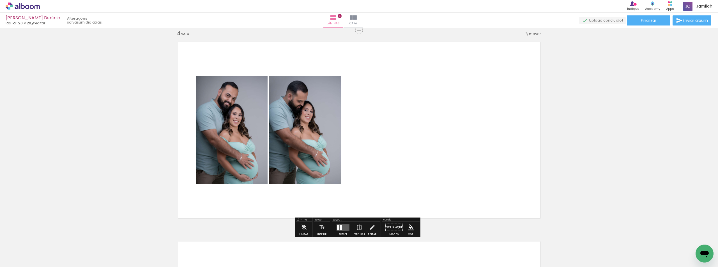
click at [344, 228] on quentale-layouter at bounding box center [343, 227] width 13 height 6
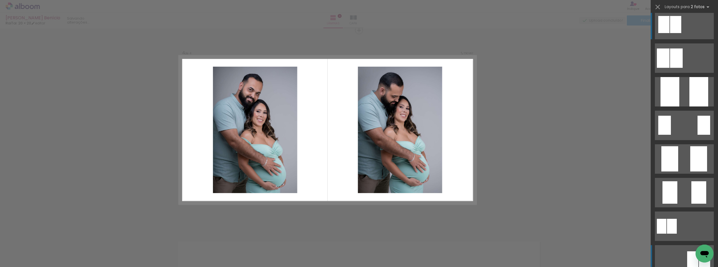
scroll to position [0, 0]
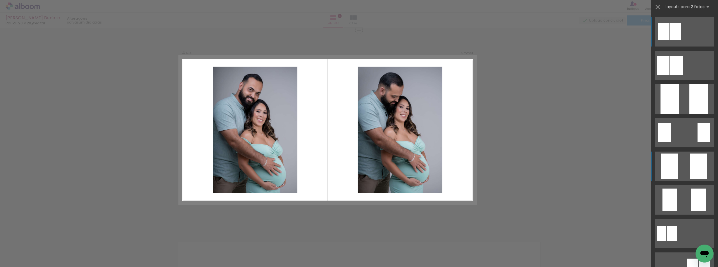
click at [679, 164] on quentale-layouter at bounding box center [684, 166] width 59 height 29
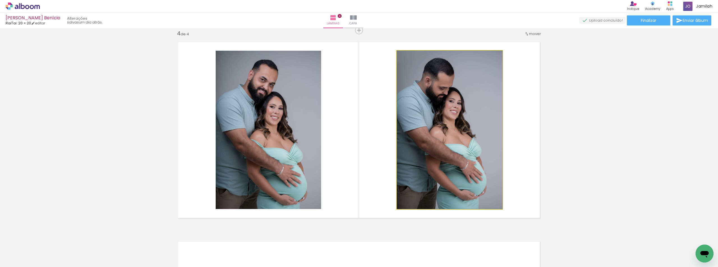
drag, startPoint x: 478, startPoint y: 166, endPoint x: 501, endPoint y: 168, distance: 23.1
click at [500, 169] on quentale-layouter at bounding box center [358, 130] width 371 height 186
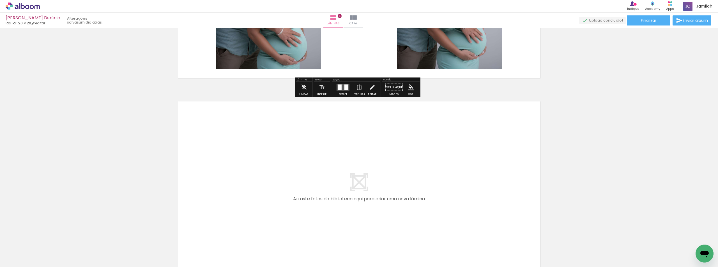
scroll to position [816, 0]
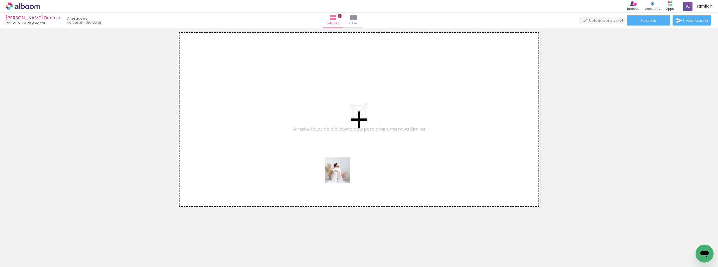
drag, startPoint x: 339, startPoint y: 183, endPoint x: 370, endPoint y: 230, distance: 55.9
click at [344, 163] on quentale-workspace at bounding box center [359, 133] width 718 height 267
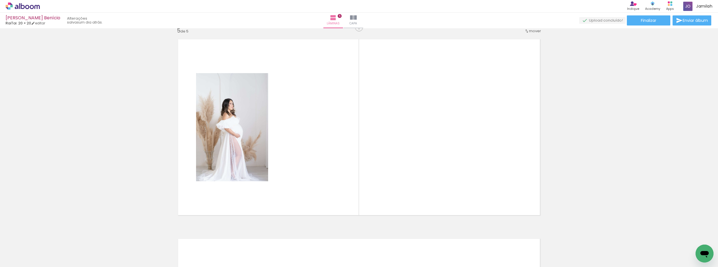
scroll to position [806, 0]
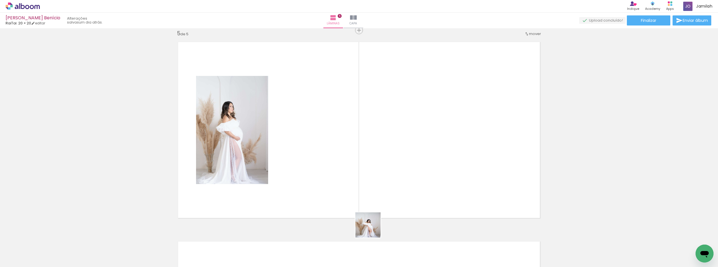
drag, startPoint x: 367, startPoint y: 246, endPoint x: 459, endPoint y: 165, distance: 122.6
click at [459, 165] on quentale-workspace at bounding box center [359, 133] width 718 height 267
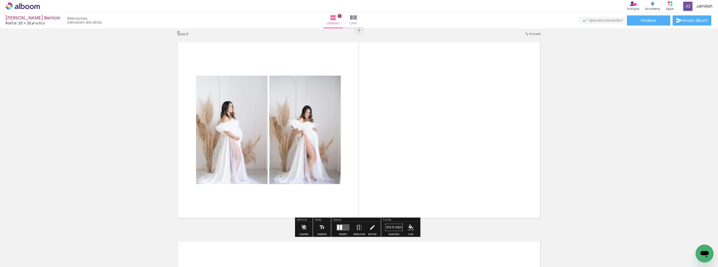
click at [340, 227] on div at bounding box center [341, 227] width 2 height 5
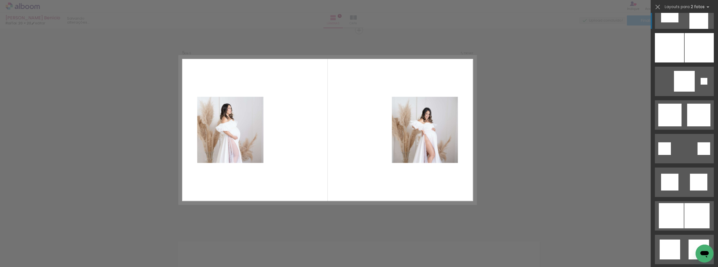
scroll to position [561, 0]
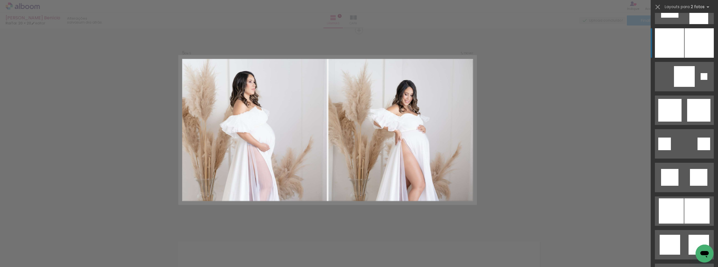
click at [681, 38] on div at bounding box center [669, 42] width 29 height 29
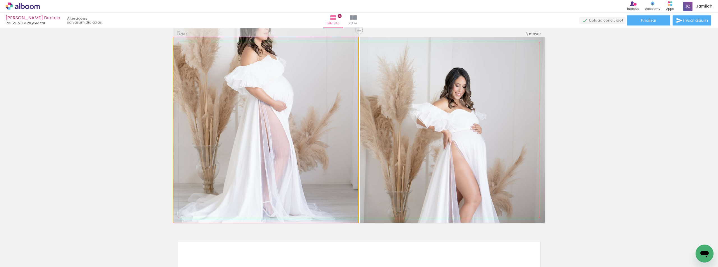
drag, startPoint x: 264, startPoint y: 165, endPoint x: 298, endPoint y: 100, distance: 73.5
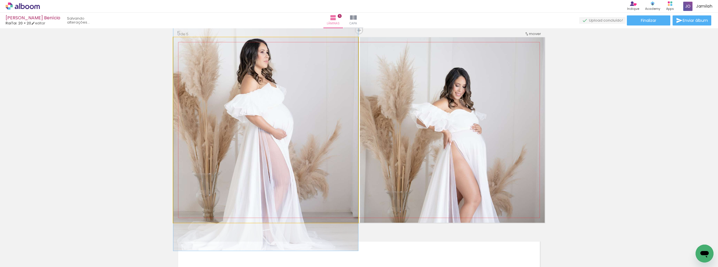
drag, startPoint x: 308, startPoint y: 127, endPoint x: 321, endPoint y: 176, distance: 50.5
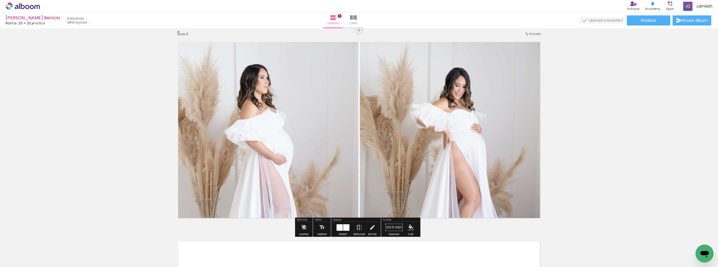
drag, startPoint x: 345, startPoint y: 227, endPoint x: 352, endPoint y: 224, distance: 7.4
click at [345, 227] on div at bounding box center [346, 227] width 6 height 6
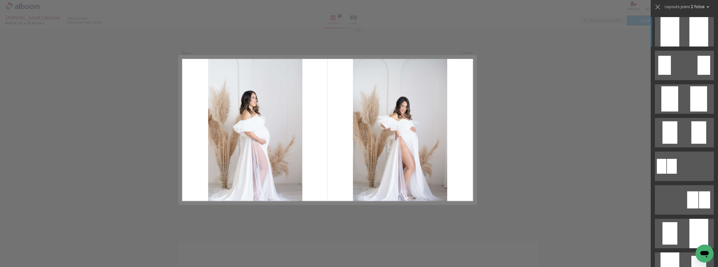
scroll to position [0, 0]
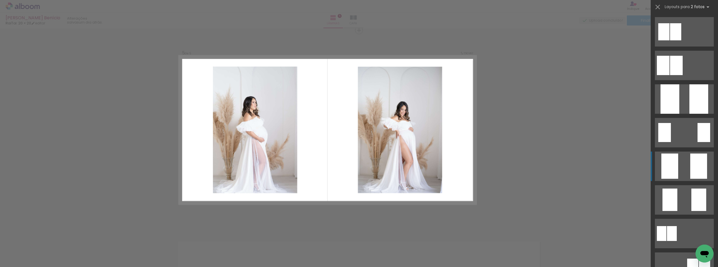
click at [674, 171] on div at bounding box center [669, 166] width 17 height 25
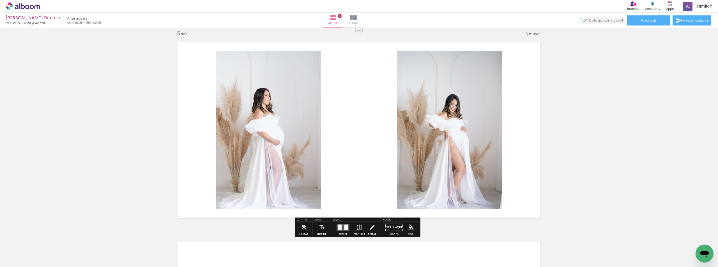
click at [474, 152] on quentale-photo at bounding box center [449, 130] width 105 height 158
click at [476, 152] on quentale-photo at bounding box center [449, 130] width 105 height 158
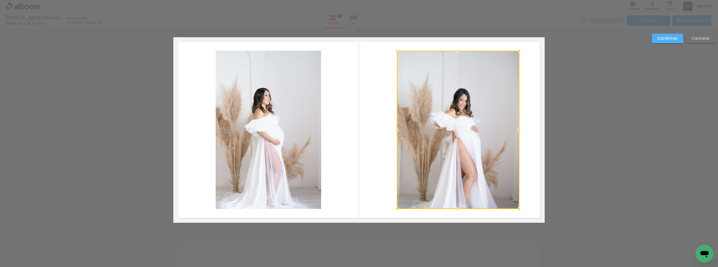
drag, startPoint x: 503, startPoint y: 132, endPoint x: 517, endPoint y: 135, distance: 15.1
click at [517, 135] on div at bounding box center [519, 130] width 11 height 11
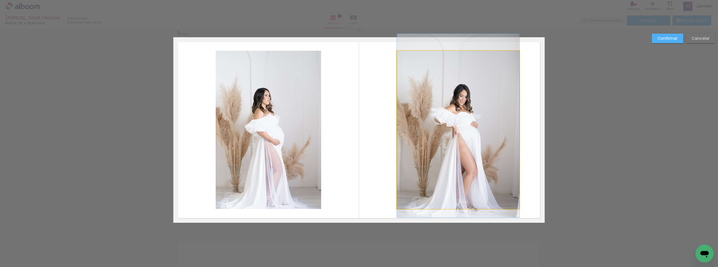
drag, startPoint x: 466, startPoint y: 147, endPoint x: 458, endPoint y: 143, distance: 8.9
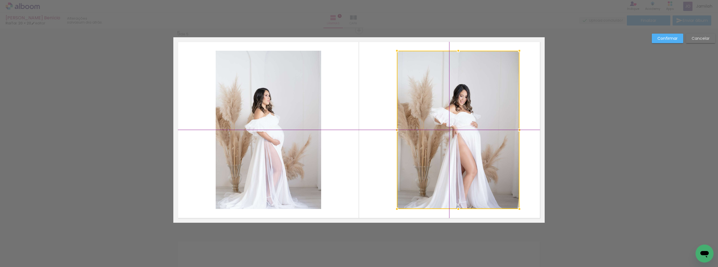
drag, startPoint x: 459, startPoint y: 132, endPoint x: 447, endPoint y: 132, distance: 12.1
click at [447, 132] on div at bounding box center [458, 130] width 123 height 158
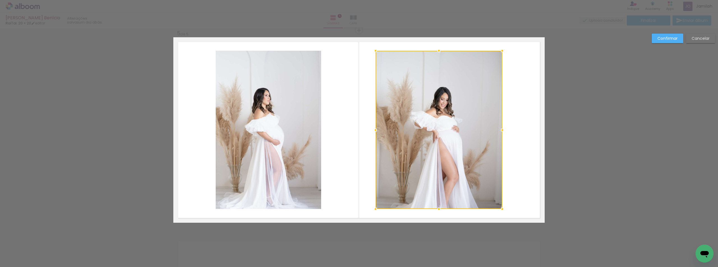
drag, startPoint x: 395, startPoint y: 130, endPoint x: 383, endPoint y: 130, distance: 11.8
click at [383, 130] on div at bounding box center [438, 130] width 127 height 158
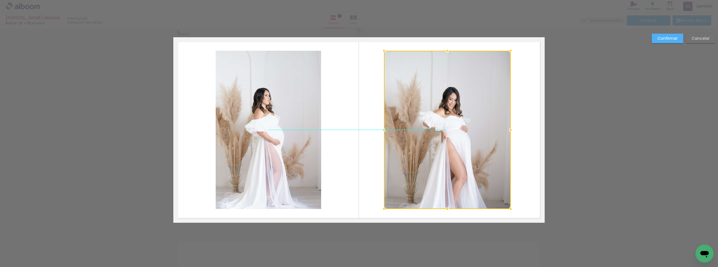
drag, startPoint x: 426, startPoint y: 128, endPoint x: 434, endPoint y: 128, distance: 8.4
click at [434, 128] on div at bounding box center [447, 130] width 127 height 158
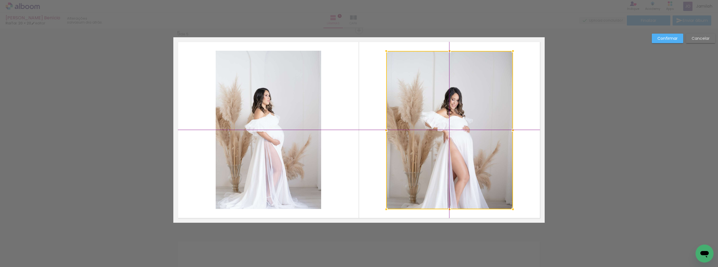
drag, startPoint x: 439, startPoint y: 128, endPoint x: 442, endPoint y: 129, distance: 2.9
click at [442, 129] on div at bounding box center [449, 130] width 127 height 158
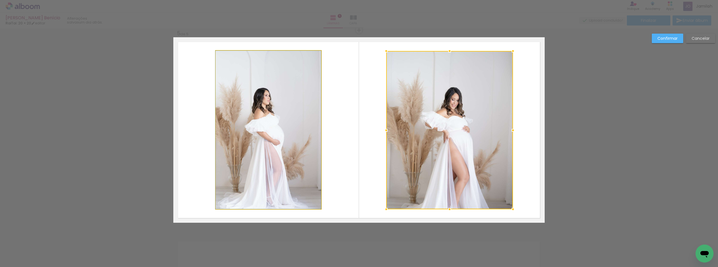
click at [282, 142] on quentale-photo at bounding box center [268, 130] width 105 height 158
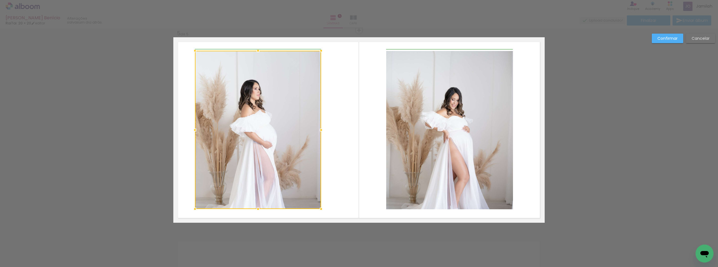
drag, startPoint x: 211, startPoint y: 128, endPoint x: 188, endPoint y: 130, distance: 23.1
click at [189, 130] on div at bounding box center [194, 130] width 11 height 11
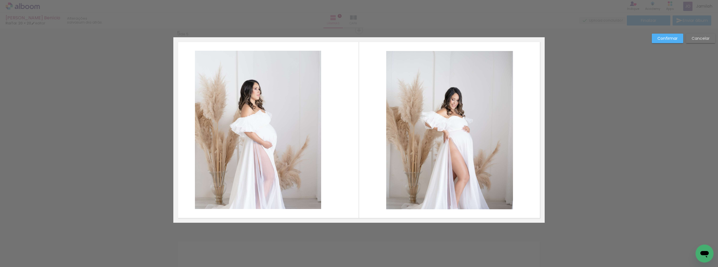
click at [243, 125] on quentale-photo at bounding box center [258, 130] width 126 height 158
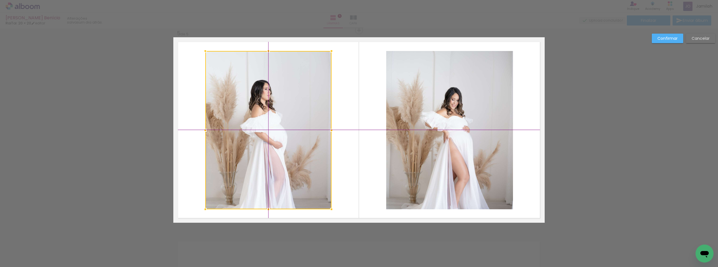
drag, startPoint x: 252, startPoint y: 132, endPoint x: 261, endPoint y: 131, distance: 8.5
click at [261, 131] on div at bounding box center [268, 130] width 126 height 158
click at [674, 43] on div "Confirmar Cancelar" at bounding box center [682, 41] width 66 height 14
click at [0, 0] on slot "Confirmar" at bounding box center [0, 0] width 0 height 0
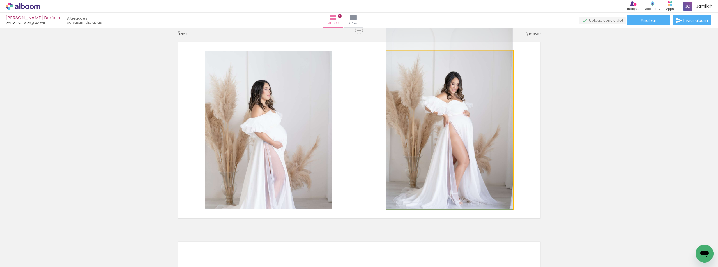
drag, startPoint x: 454, startPoint y: 133, endPoint x: 449, endPoint y: 109, distance: 24.5
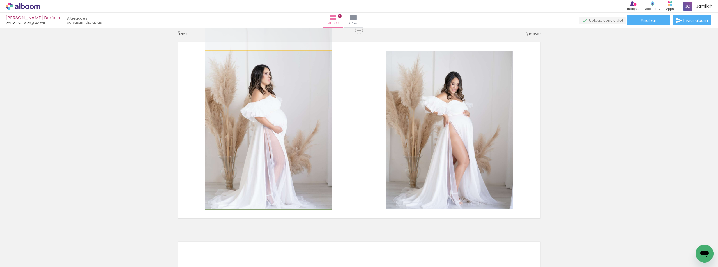
drag, startPoint x: 192, startPoint y: 158, endPoint x: 224, endPoint y: 133, distance: 40.3
drag, startPoint x: 264, startPoint y: 152, endPoint x: 273, endPoint y: 118, distance: 35.2
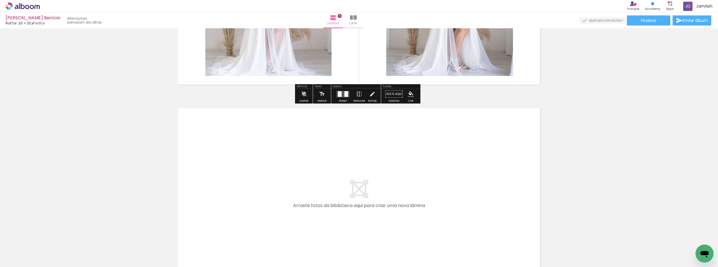
scroll to position [1002, 0]
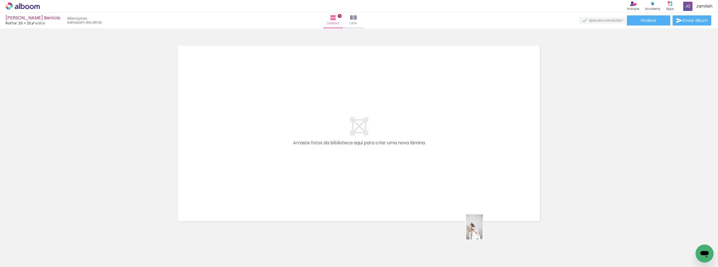
drag, startPoint x: 473, startPoint y: 250, endPoint x: 477, endPoint y: 245, distance: 7.0
click at [480, 243] on quentale-thumb at bounding box center [464, 248] width 31 height 32
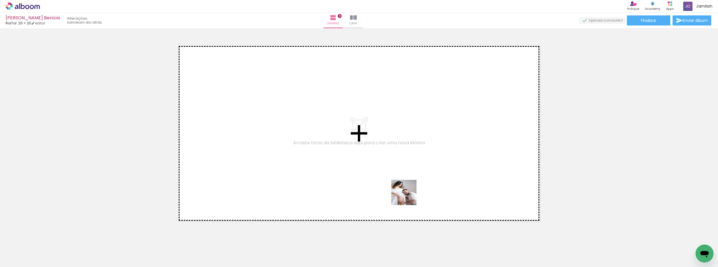
drag, startPoint x: 408, startPoint y: 197, endPoint x: 418, endPoint y: 243, distance: 47.4
click at [418, 151] on quentale-workspace at bounding box center [359, 133] width 718 height 267
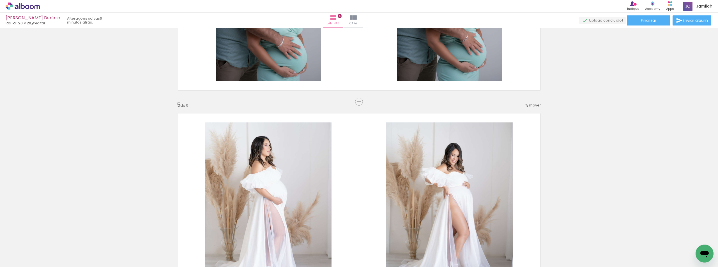
scroll to position [645, 0]
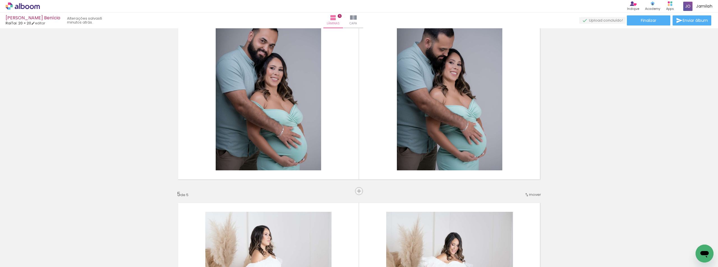
click at [533, 193] on span "mover" at bounding box center [535, 194] width 12 height 5
click at [515, 196] on span "antes da" at bounding box center [510, 193] width 16 height 9
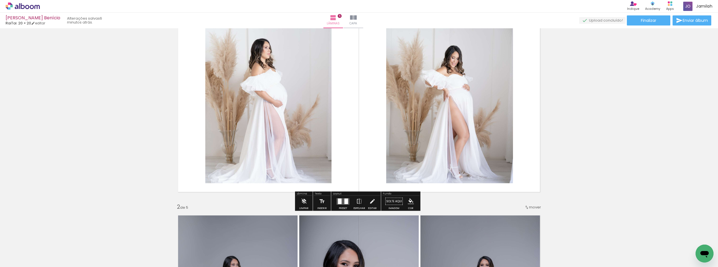
scroll to position [63, 0]
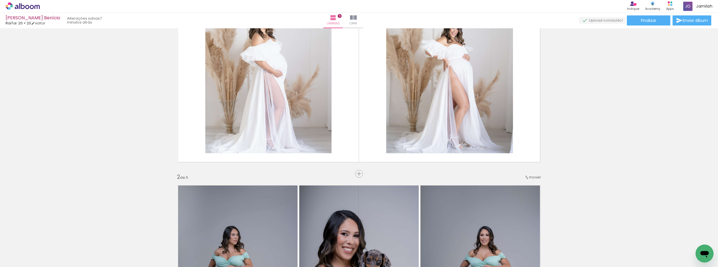
click at [362, 172] on span "Inserir lâmina" at bounding box center [373, 174] width 22 height 4
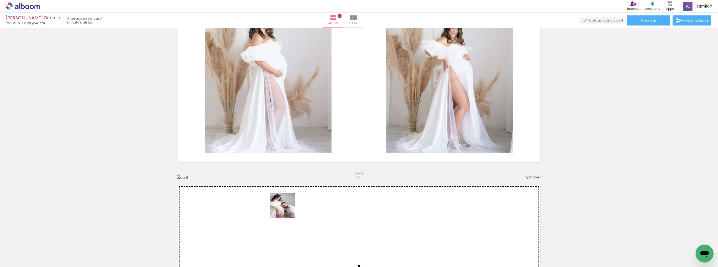
drag, startPoint x: 240, startPoint y: 249, endPoint x: 287, endPoint y: 210, distance: 61.1
click at [287, 210] on quentale-workspace at bounding box center [359, 133] width 718 height 267
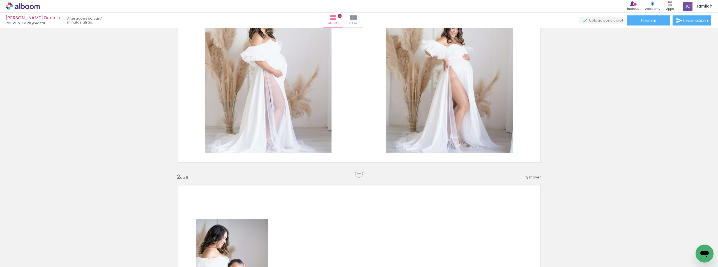
scroll to position [176, 0]
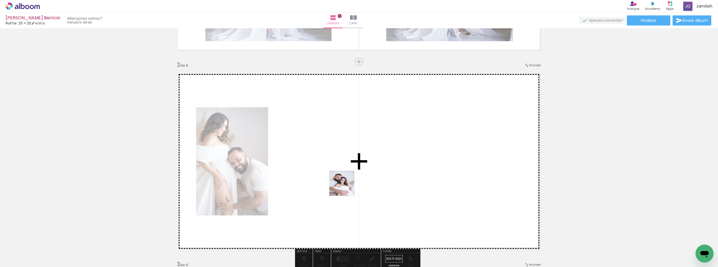
drag, startPoint x: 284, startPoint y: 235, endPoint x: 384, endPoint y: 177, distance: 115.6
click at [381, 173] on quentale-workspace at bounding box center [359, 133] width 718 height 267
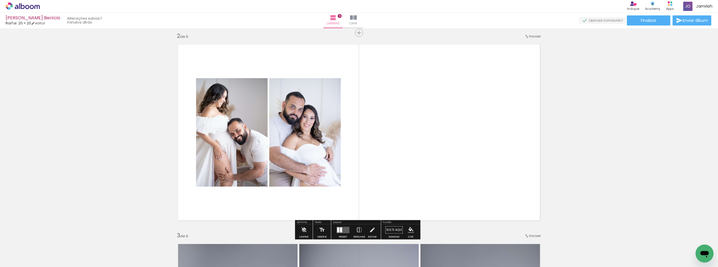
scroll to position [232, 0]
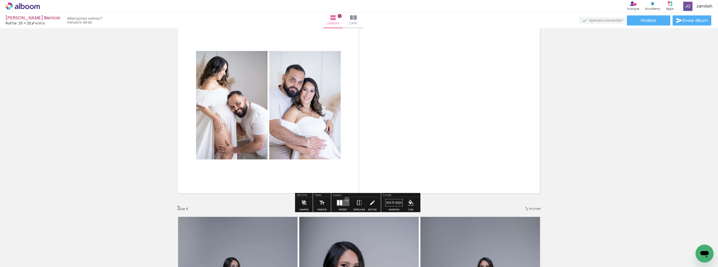
click at [345, 199] on div at bounding box center [342, 202] width 15 height 11
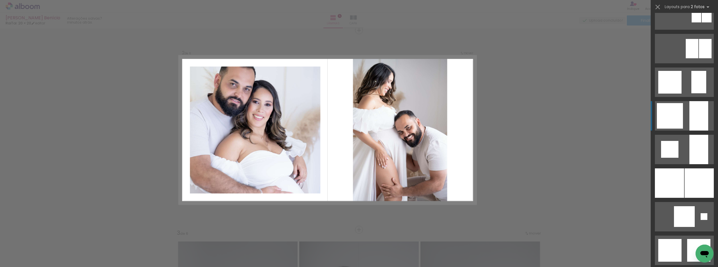
scroll to position [393, 0]
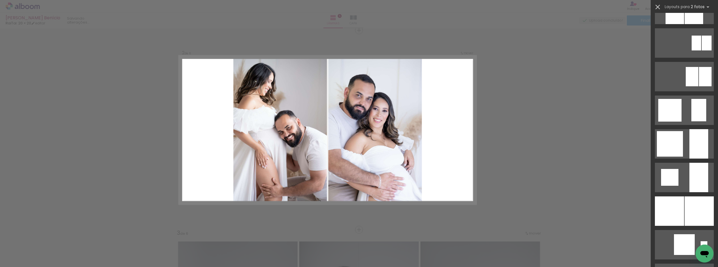
click at [658, 6] on iron-icon at bounding box center [658, 7] width 8 height 8
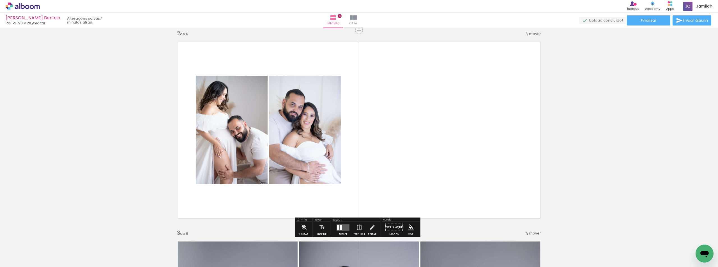
drag, startPoint x: 309, startPoint y: 247, endPoint x: 377, endPoint y: 194, distance: 86.5
click at [392, 166] on quentale-workspace at bounding box center [359, 133] width 718 height 267
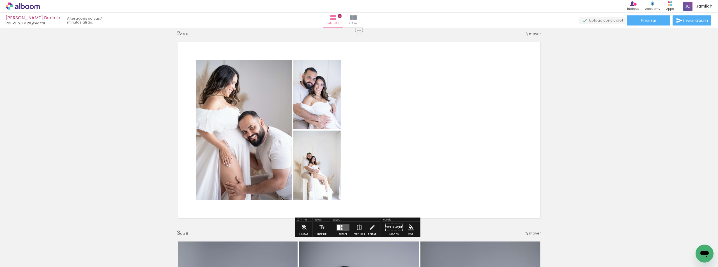
click at [344, 225] on quentale-layouter at bounding box center [343, 227] width 13 height 6
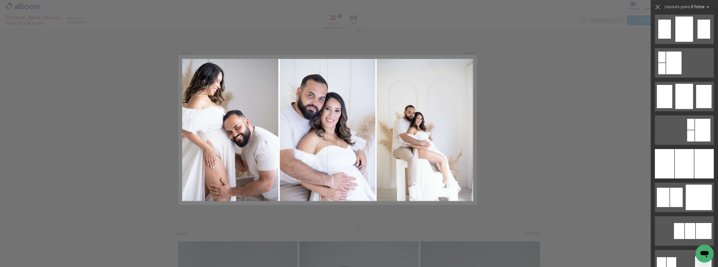
scroll to position [449, 0]
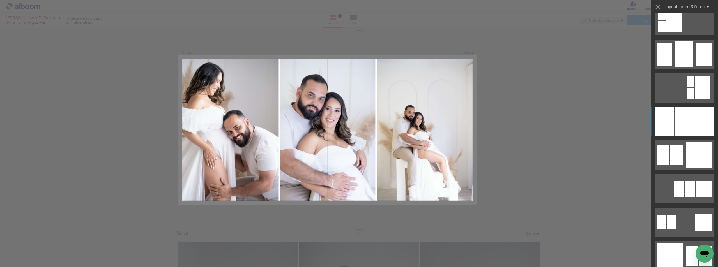
click at [675, 120] on div at bounding box center [684, 121] width 19 height 29
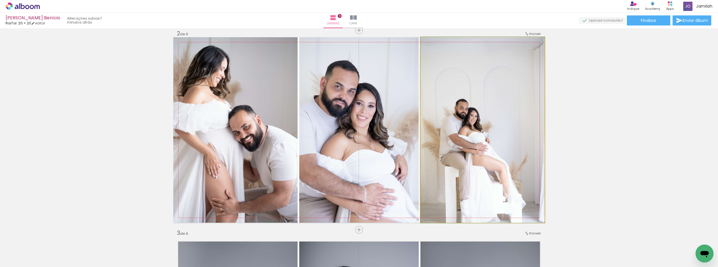
drag, startPoint x: 498, startPoint y: 137, endPoint x: 385, endPoint y: 125, distance: 113.3
click at [0, 0] on slot at bounding box center [0, 0] width 0 height 0
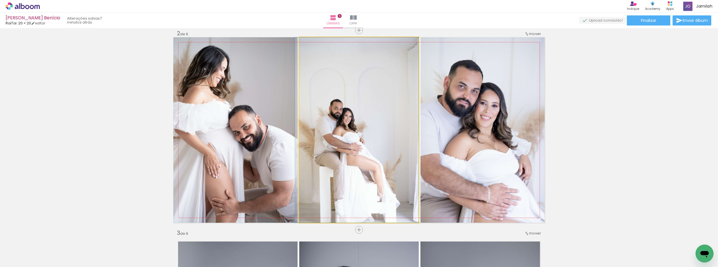
drag, startPoint x: 358, startPoint y: 125, endPoint x: 353, endPoint y: 105, distance: 21.0
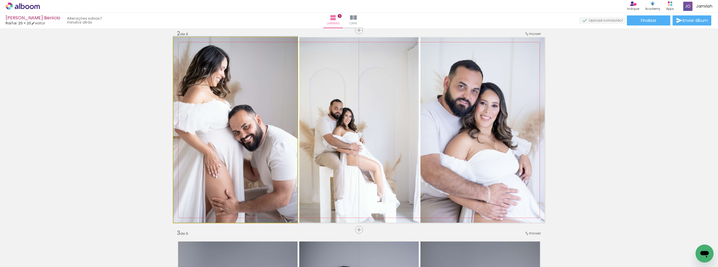
drag, startPoint x: 281, startPoint y: 140, endPoint x: 295, endPoint y: 128, distance: 18.7
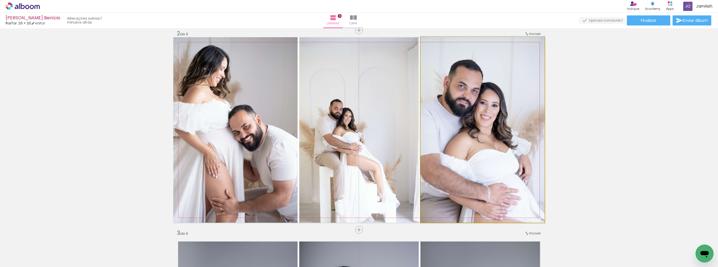
drag, startPoint x: 448, startPoint y: 149, endPoint x: 448, endPoint y: 144, distance: 4.5
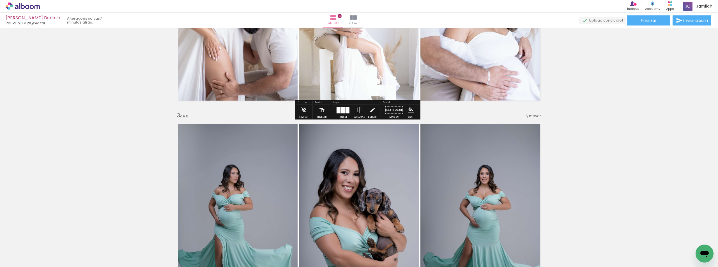
scroll to position [347, 0]
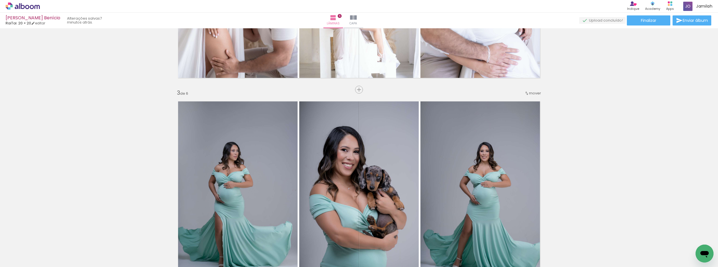
click at [362, 89] on span "Inserir lâmina" at bounding box center [373, 90] width 22 height 4
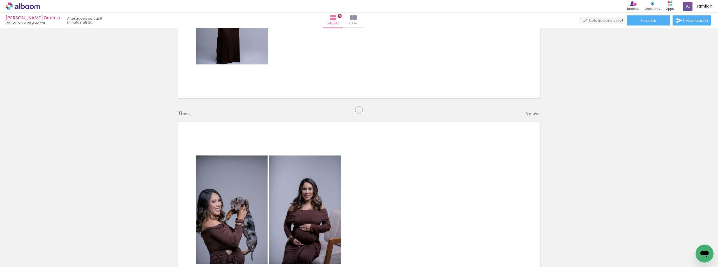
scroll to position [1804, 0]
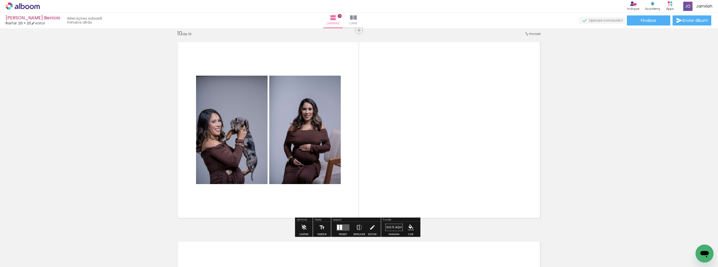
drag, startPoint x: 305, startPoint y: 198, endPoint x: 325, endPoint y: 171, distance: 33.9
click at [321, 174] on quentale-layouter at bounding box center [358, 130] width 371 height 186
drag, startPoint x: 338, startPoint y: 226, endPoint x: 337, endPoint y: 221, distance: 5.8
click at [0, 0] on slot at bounding box center [0, 0] width 0 height 0
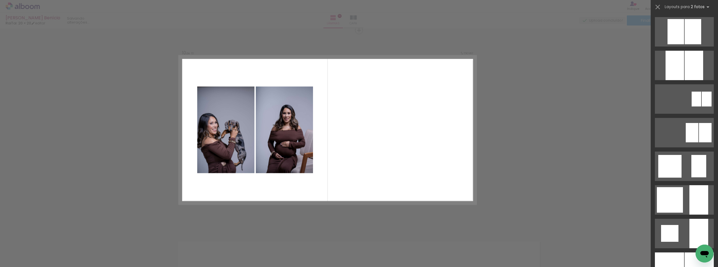
scroll to position [0, 0]
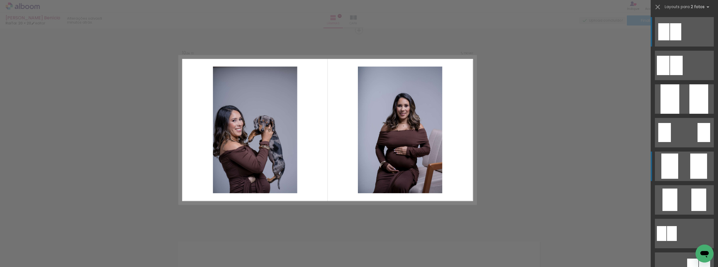
click at [681, 169] on quentale-layouter at bounding box center [684, 166] width 59 height 29
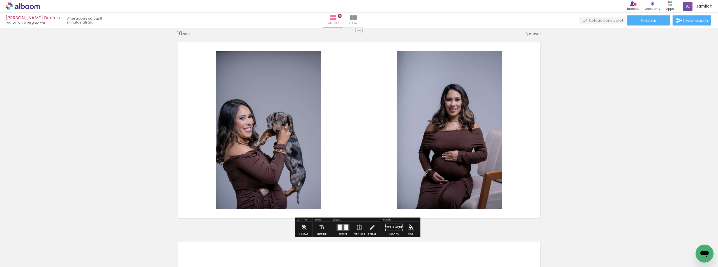
drag, startPoint x: 516, startPoint y: 175, endPoint x: 489, endPoint y: 174, distance: 26.9
click at [511, 167] on quentale-layouter at bounding box center [358, 130] width 371 height 186
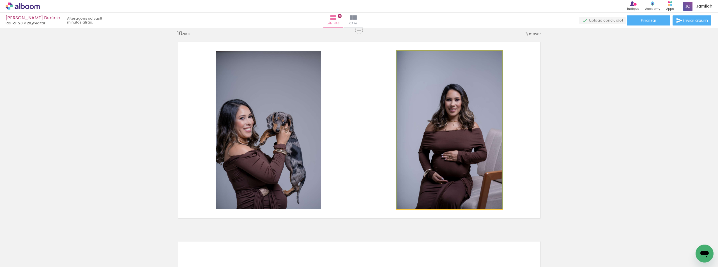
drag, startPoint x: 475, startPoint y: 159, endPoint x: 469, endPoint y: 136, distance: 24.3
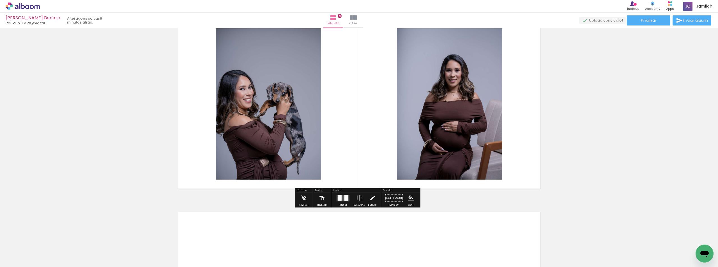
scroll to position [1916, 0]
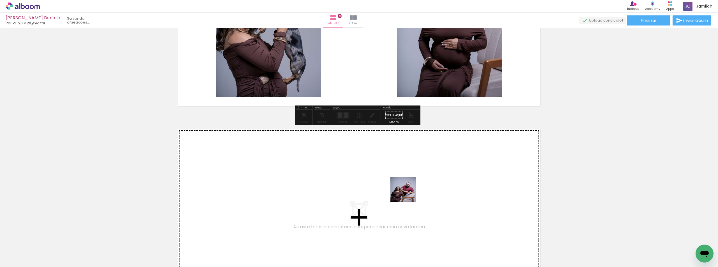
drag, startPoint x: 397, startPoint y: 250, endPoint x: 407, endPoint y: 194, distance: 56.7
click at [407, 194] on quentale-workspace at bounding box center [359, 133] width 718 height 267
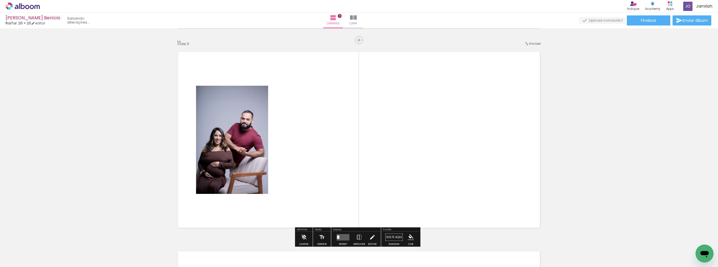
scroll to position [2004, 0]
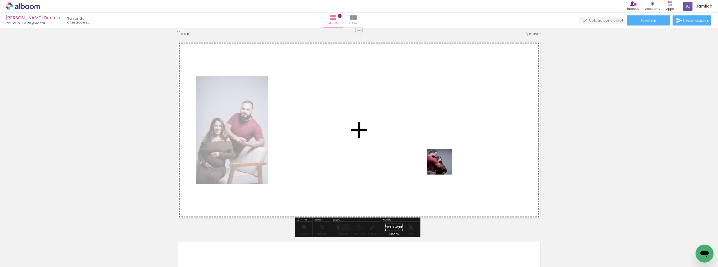
drag, startPoint x: 454, startPoint y: 241, endPoint x: 408, endPoint y: 156, distance: 96.2
click at [436, 146] on quentale-workspace at bounding box center [359, 133] width 718 height 267
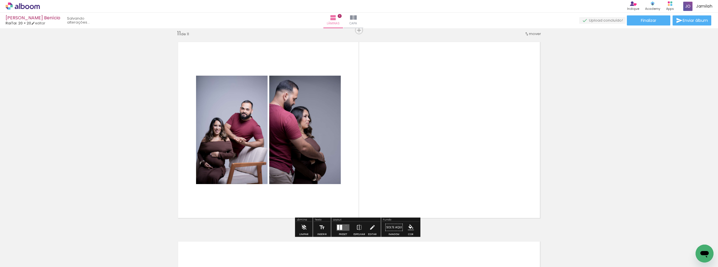
drag, startPoint x: 345, startPoint y: 225, endPoint x: 348, endPoint y: 220, distance: 6.2
click at [344, 225] on quentale-layouter at bounding box center [343, 227] width 13 height 6
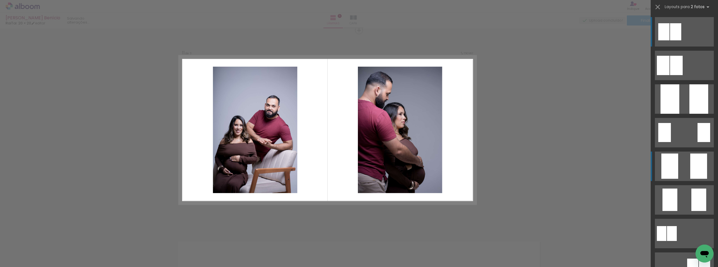
click at [693, 168] on div at bounding box center [698, 166] width 17 height 25
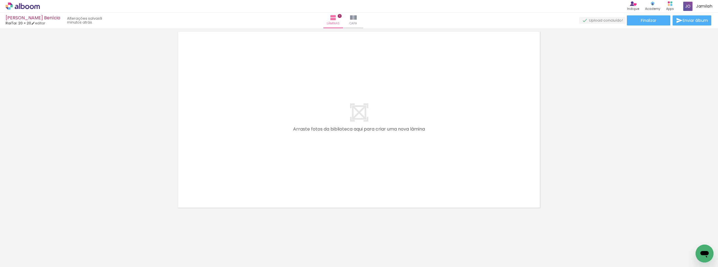
scroll to position [0, 272]
drag, startPoint x: 478, startPoint y: 243, endPoint x: 465, endPoint y: 152, distance: 92.2
click at [470, 179] on quentale-workspace at bounding box center [359, 133] width 718 height 267
click at [465, 152] on quentale-layouter at bounding box center [358, 120] width 371 height 186
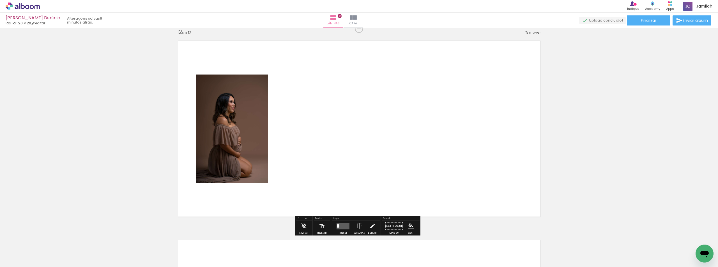
scroll to position [2204, 0]
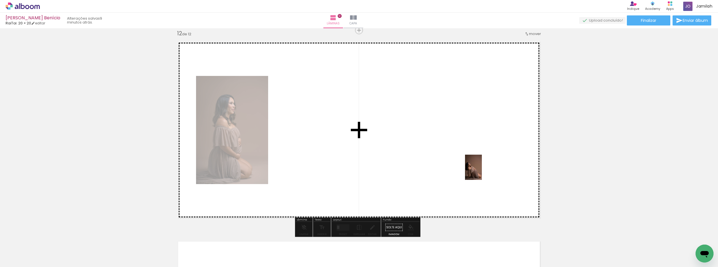
drag, startPoint x: 503, startPoint y: 236, endPoint x: 482, endPoint y: 171, distance: 68.0
click at [482, 171] on quentale-workspace at bounding box center [359, 133] width 718 height 267
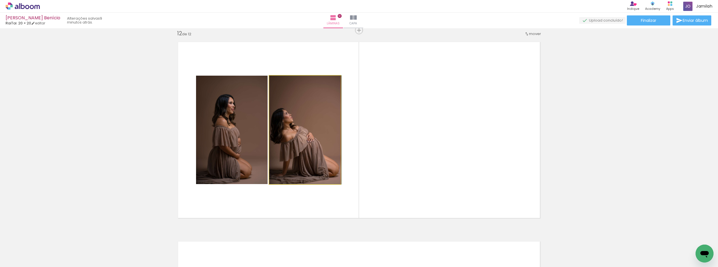
drag, startPoint x: 292, startPoint y: 149, endPoint x: 310, endPoint y: 144, distance: 19.5
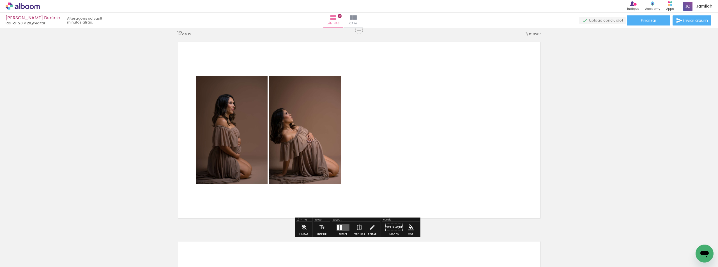
click at [337, 222] on div at bounding box center [342, 227] width 15 height 11
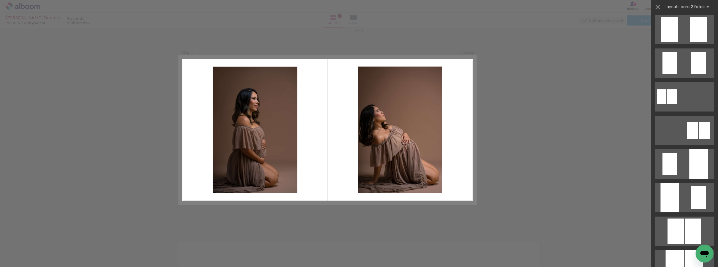
scroll to position [84, 0]
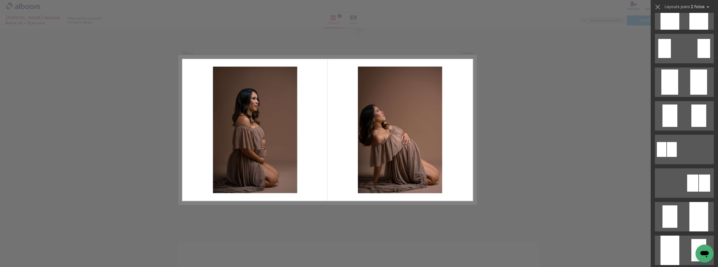
click at [678, 90] on quentale-layouter at bounding box center [684, 82] width 59 height 29
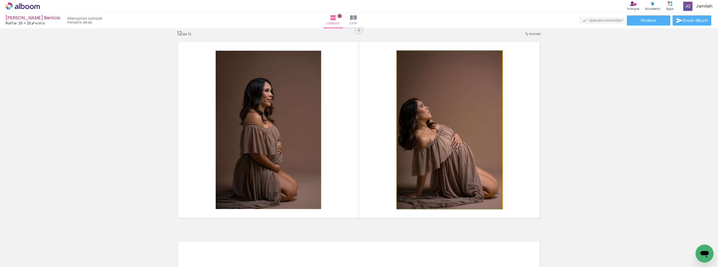
click at [474, 149] on quentale-photo at bounding box center [449, 130] width 105 height 158
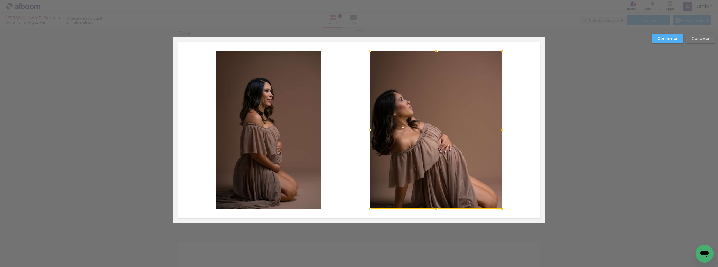
drag, startPoint x: 397, startPoint y: 132, endPoint x: 370, endPoint y: 128, distance: 27.5
click at [370, 128] on div at bounding box center [369, 130] width 11 height 11
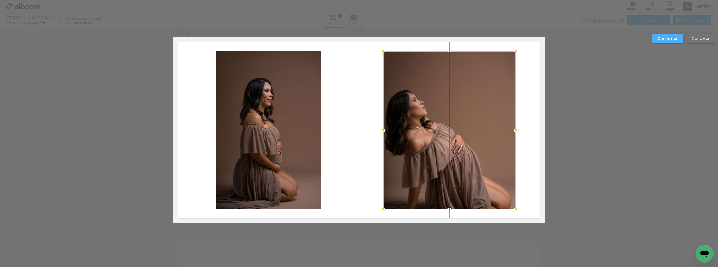
drag, startPoint x: 432, startPoint y: 146, endPoint x: 448, endPoint y: 144, distance: 16.1
click at [448, 144] on div at bounding box center [449, 130] width 133 height 158
click at [0, 0] on slot "Confirmar" at bounding box center [0, 0] width 0 height 0
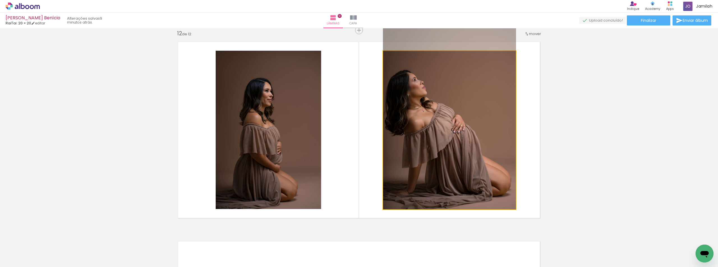
drag, startPoint x: 446, startPoint y: 172, endPoint x: 445, endPoint y: 142, distance: 30.1
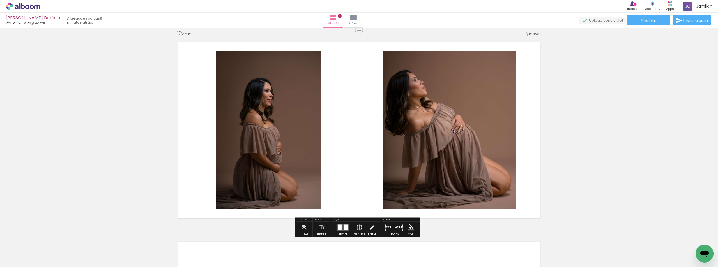
click at [407, 130] on quentale-photo at bounding box center [449, 130] width 133 height 158
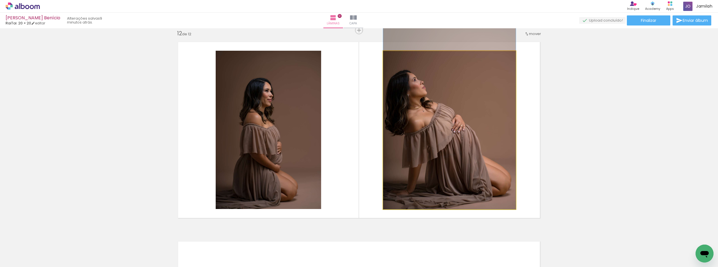
click at [407, 130] on quentale-photo at bounding box center [449, 130] width 133 height 158
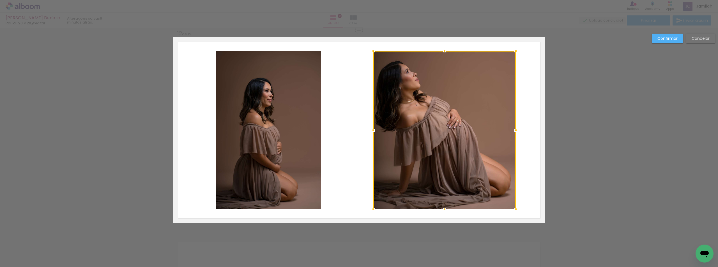
drag, startPoint x: 380, startPoint y: 131, endPoint x: 368, endPoint y: 130, distance: 12.4
click at [368, 130] on div at bounding box center [373, 130] width 11 height 11
click at [417, 140] on quentale-photo at bounding box center [444, 130] width 142 height 158
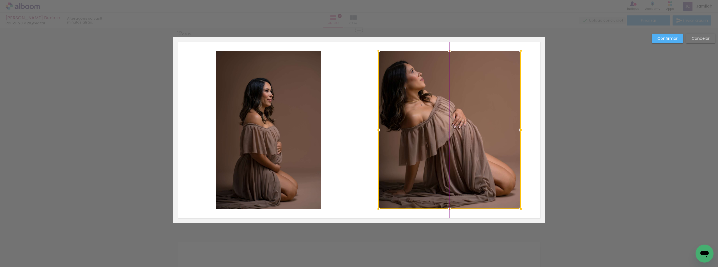
drag, startPoint x: 443, startPoint y: 145, endPoint x: 448, endPoint y: 146, distance: 4.5
click at [448, 146] on div at bounding box center [449, 130] width 142 height 158
click at [274, 137] on quentale-photo at bounding box center [268, 130] width 105 height 158
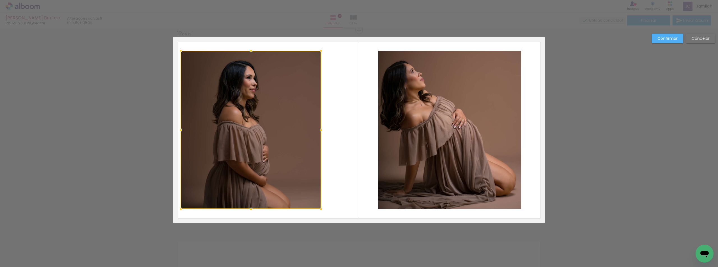
drag, startPoint x: 214, startPoint y: 128, endPoint x: 177, endPoint y: 127, distance: 36.5
click at [177, 127] on div at bounding box center [180, 130] width 11 height 11
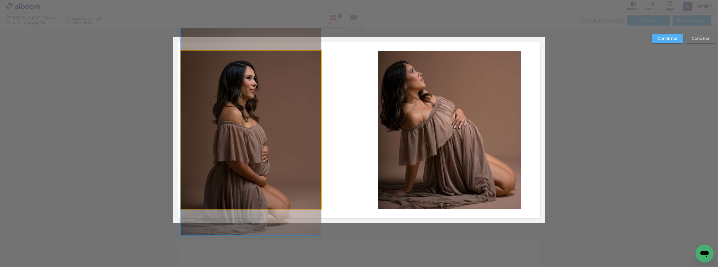
drag, startPoint x: 236, startPoint y: 127, endPoint x: 248, endPoint y: 128, distance: 11.8
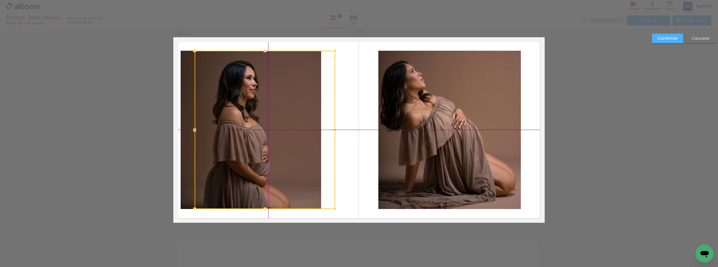
drag, startPoint x: 244, startPoint y: 137, endPoint x: 260, endPoint y: 136, distance: 16.0
click at [260, 136] on div at bounding box center [265, 130] width 140 height 158
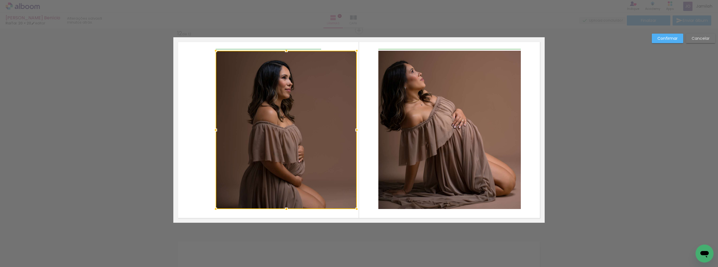
drag, startPoint x: 320, startPoint y: 129, endPoint x: 358, endPoint y: 133, distance: 37.5
click at [358, 133] on div at bounding box center [356, 130] width 11 height 11
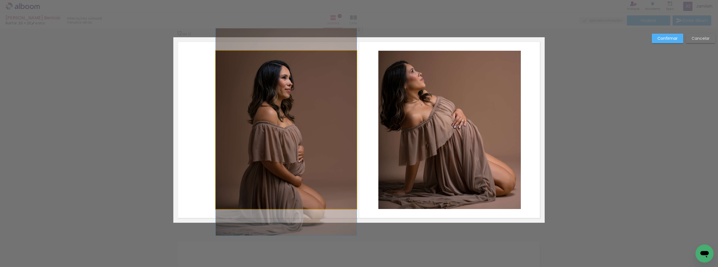
click at [260, 131] on quentale-photo at bounding box center [286, 130] width 141 height 158
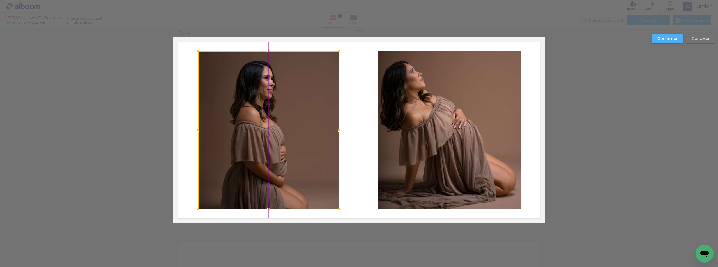
drag, startPoint x: 289, startPoint y: 130, endPoint x: 278, endPoint y: 123, distance: 12.8
click at [278, 123] on div at bounding box center [268, 130] width 141 height 158
drag, startPoint x: 662, startPoint y: 36, endPoint x: 639, endPoint y: 40, distance: 22.8
click at [0, 0] on slot "Confirmar" at bounding box center [0, 0] width 0 height 0
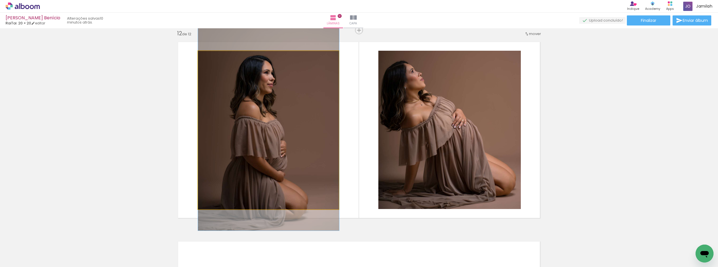
drag, startPoint x: 274, startPoint y: 130, endPoint x: 278, endPoint y: 126, distance: 5.6
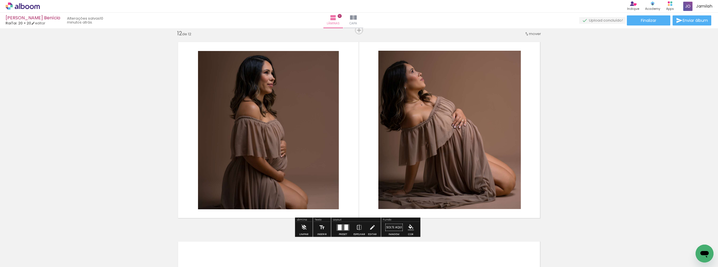
click at [257, 119] on quentale-photo at bounding box center [268, 130] width 141 height 158
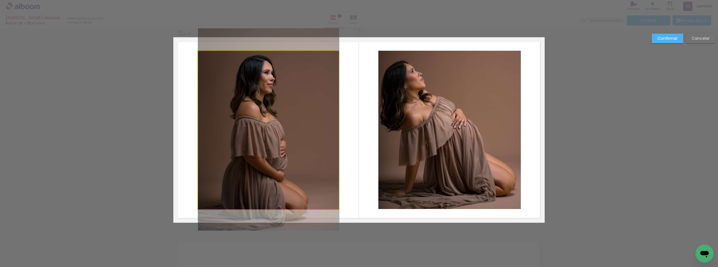
click at [257, 119] on quentale-photo at bounding box center [268, 130] width 141 height 158
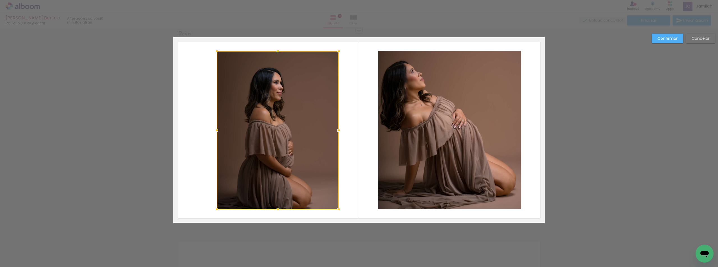
drag, startPoint x: 195, startPoint y: 129, endPoint x: 207, endPoint y: 130, distance: 11.8
click at [207, 130] on album-spread "12 de 12" at bounding box center [358, 130] width 371 height 186
click at [258, 132] on quentale-photo at bounding box center [278, 130] width 122 height 158
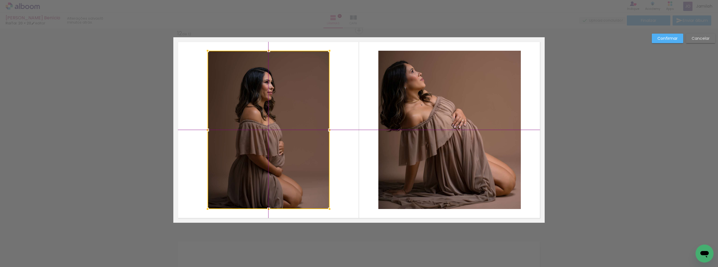
drag, startPoint x: 261, startPoint y: 132, endPoint x: 255, endPoint y: 130, distance: 6.1
click at [255, 130] on div at bounding box center [269, 130] width 122 height 158
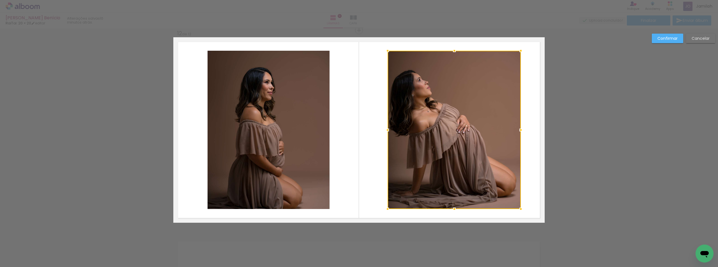
drag, startPoint x: 380, startPoint y: 131, endPoint x: 386, endPoint y: 129, distance: 6.2
click at [386, 129] on div at bounding box center [387, 130] width 11 height 11
drag, startPoint x: 703, startPoint y: 42, endPoint x: 476, endPoint y: 126, distance: 241.6
click at [703, 42] on paper-button "Cancelar" at bounding box center [700, 39] width 29 height 10
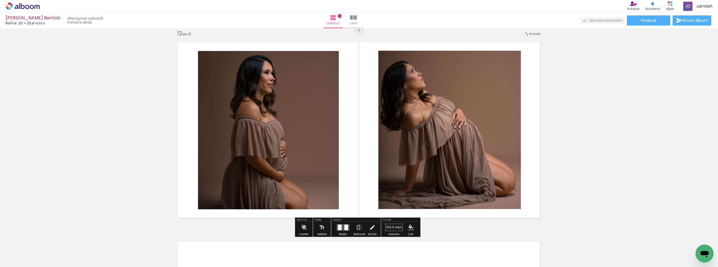
click at [342, 229] on quentale-layouter at bounding box center [343, 227] width 13 height 6
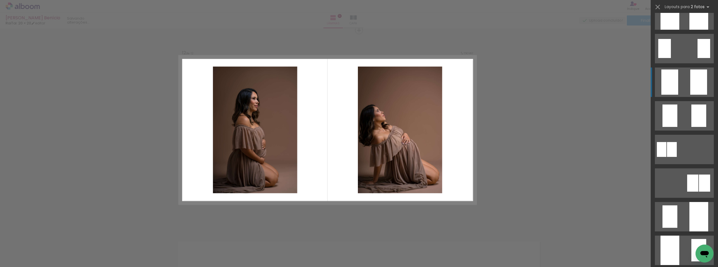
scroll to position [135, 0]
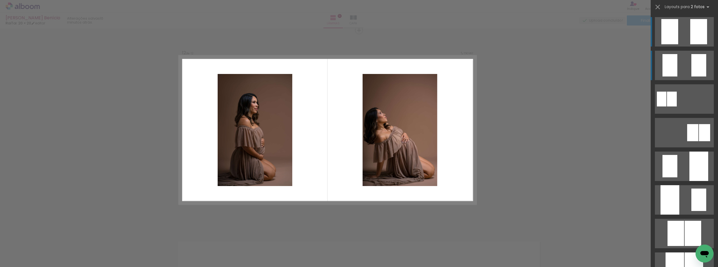
click at [692, 66] on div at bounding box center [698, 65] width 15 height 22
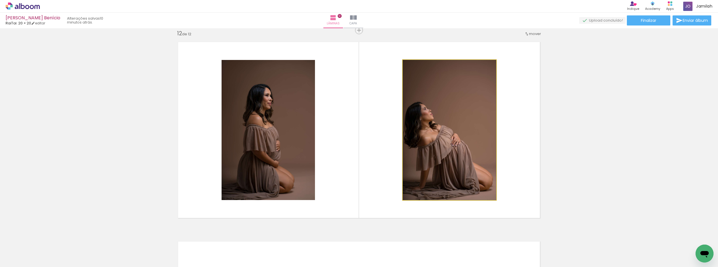
drag, startPoint x: 446, startPoint y: 142, endPoint x: 465, endPoint y: 149, distance: 20.8
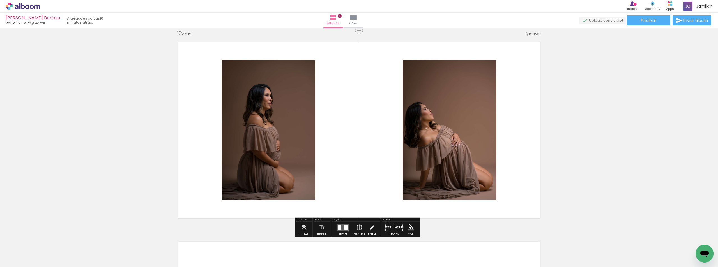
drag, startPoint x: 347, startPoint y: 231, endPoint x: 361, endPoint y: 223, distance: 16.1
click at [347, 231] on div at bounding box center [342, 227] width 15 height 11
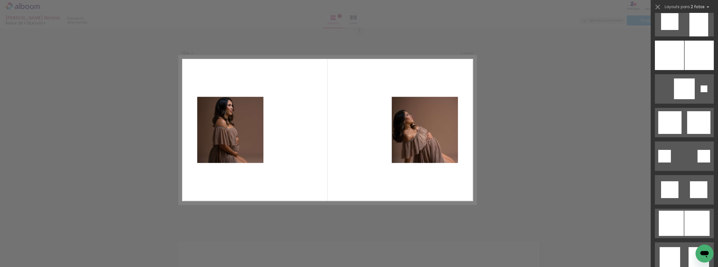
scroll to position [561, 0]
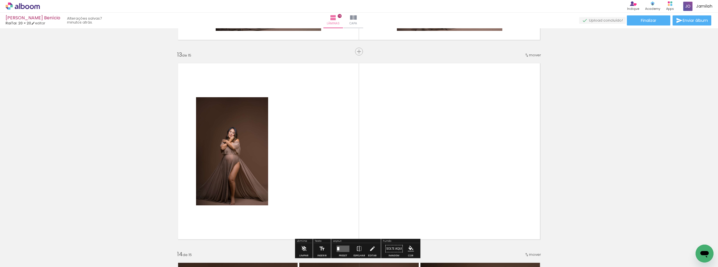
scroll to position [0, 223]
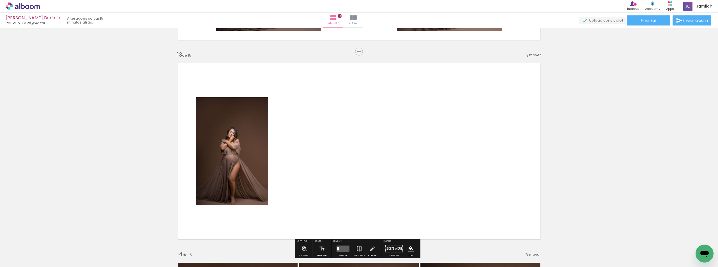
scroll to position [2173, 0]
